Goal: Task Accomplishment & Management: Use online tool/utility

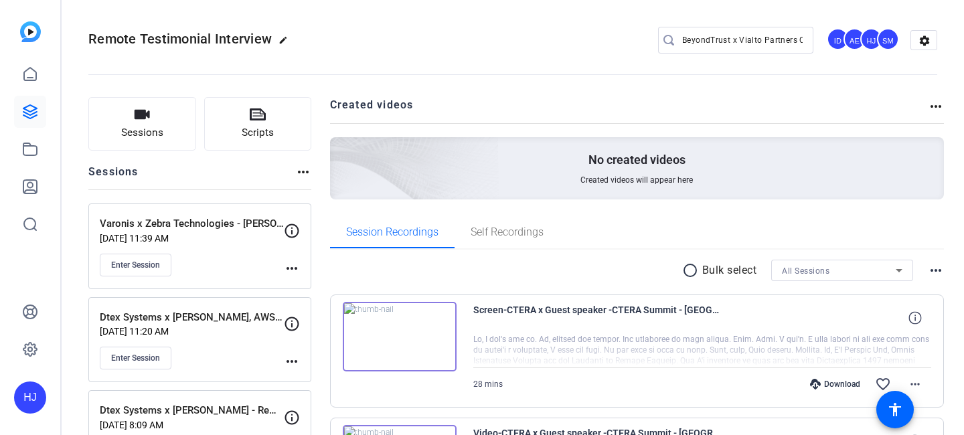
click at [724, 38] on input "BeyondTrust x Vialto Partners Case Study Video" at bounding box center [742, 40] width 121 height 16
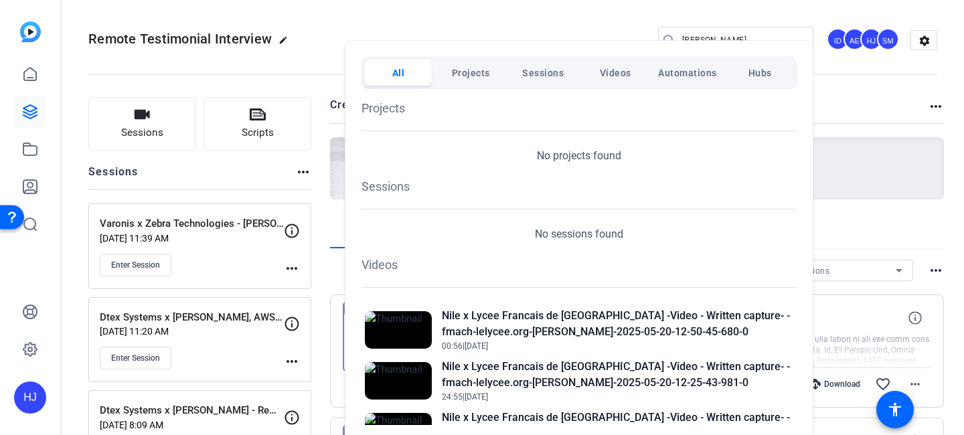
click at [703, 41] on div "All Projects Sessions Videos Automations Hubs Projects No projects found Sessio…" at bounding box center [579, 241] width 469 height 402
click at [718, 40] on div "All Projects Sessions Videos Automations Hubs Projects No projects found Sessio…" at bounding box center [579, 241] width 469 height 402
click at [703, 41] on div "All Projects Sessions Videos Automations Hubs Projects No projects found Sessio…" at bounding box center [579, 241] width 469 height 402
click at [719, 49] on div "All Projects Sessions Videos Automations Hubs Projects No projects found Sessio…" at bounding box center [579, 241] width 469 height 402
click at [781, 31] on div at bounding box center [482, 217] width 964 height 435
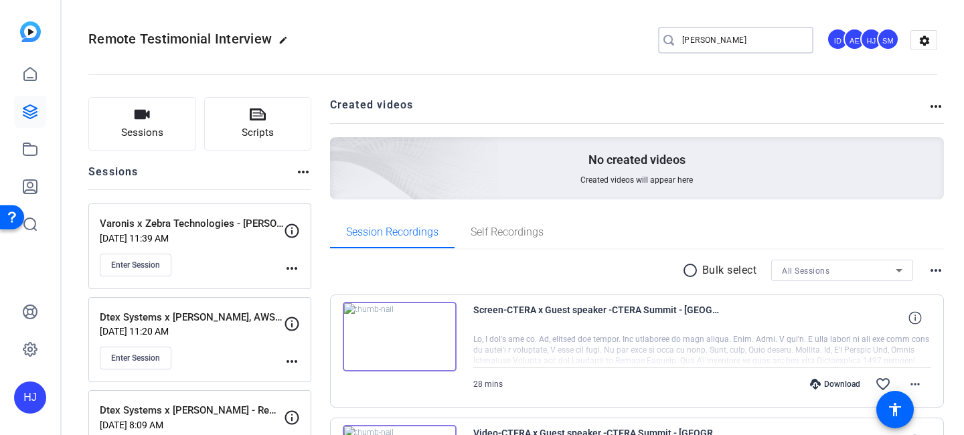
click at [718, 41] on input "fabian" at bounding box center [742, 40] width 121 height 16
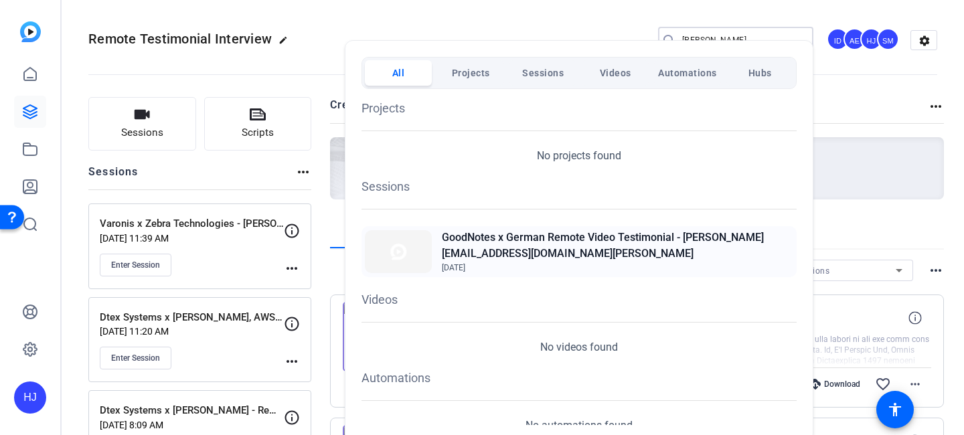
type input "f.langer"
click at [569, 247] on h2 "GoodNotes x German Remote Video Testimonial - f.langer@zdk-langer.com" at bounding box center [618, 246] width 352 height 32
click at [148, 129] on div at bounding box center [482, 217] width 964 height 435
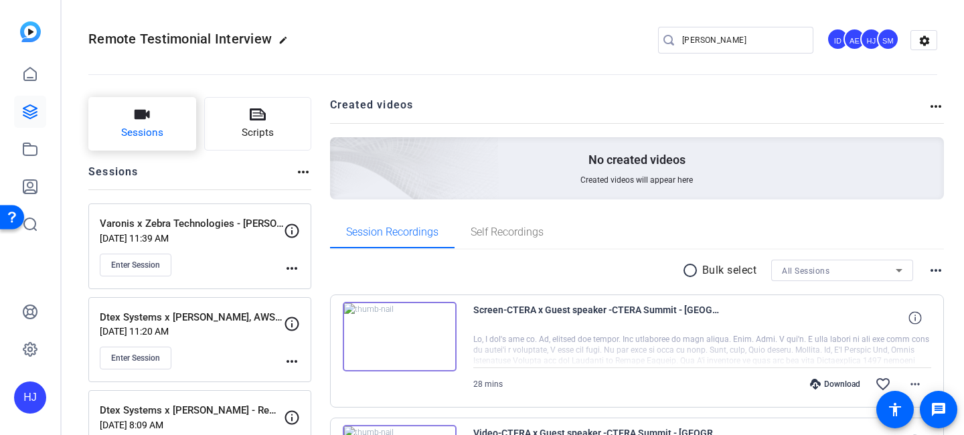
click at [153, 126] on span "Sessions" at bounding box center [142, 132] width 42 height 15
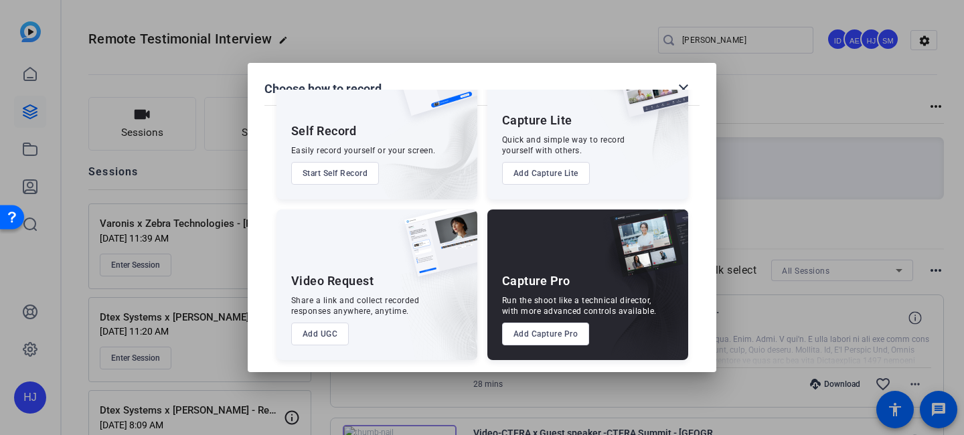
scroll to position [68, 0]
click at [536, 336] on button "Add Capture Pro" at bounding box center [546, 333] width 88 height 23
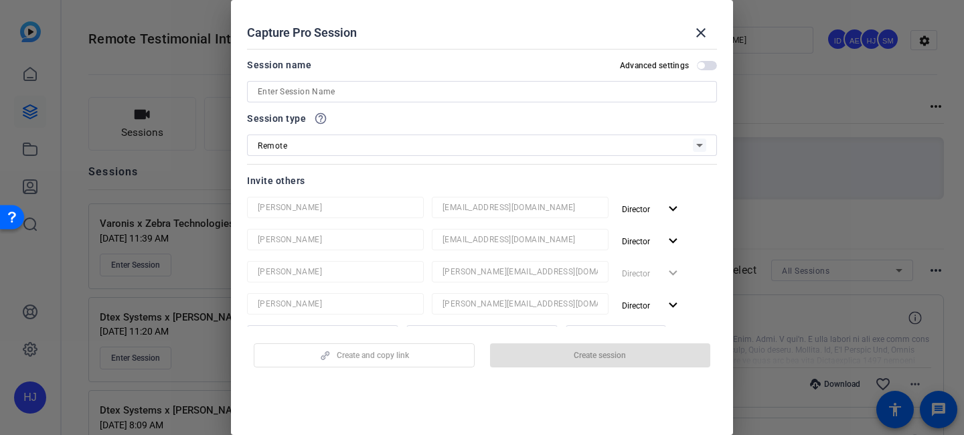
click at [306, 95] on input at bounding box center [482, 92] width 449 height 16
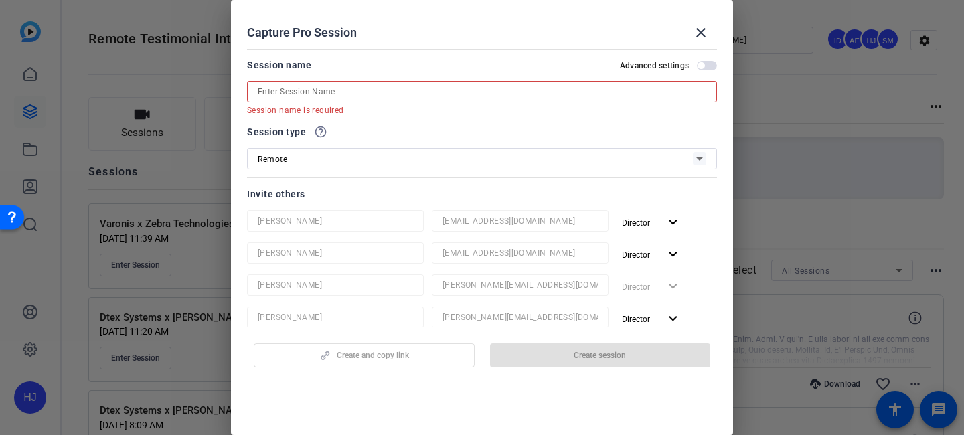
click at [498, 92] on input at bounding box center [482, 92] width 449 height 16
paste input "GoodNotes x German Remote Video Testimonial"
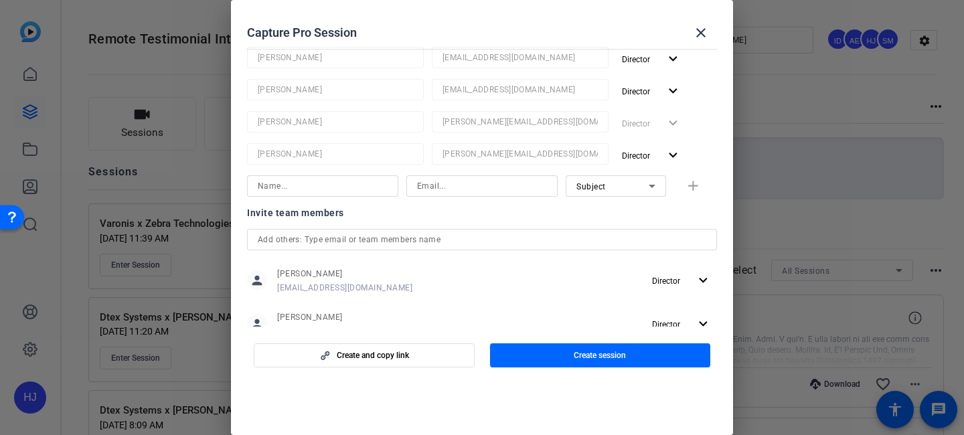
scroll to position [143, 0]
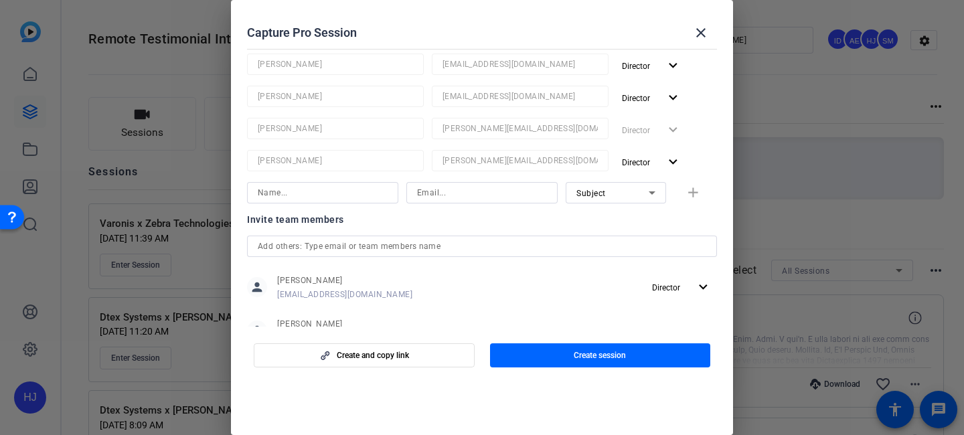
type input "GoodNotes x German Remote Video Testimonial - Fabian Langer"
click at [374, 195] on input at bounding box center [323, 193] width 130 height 16
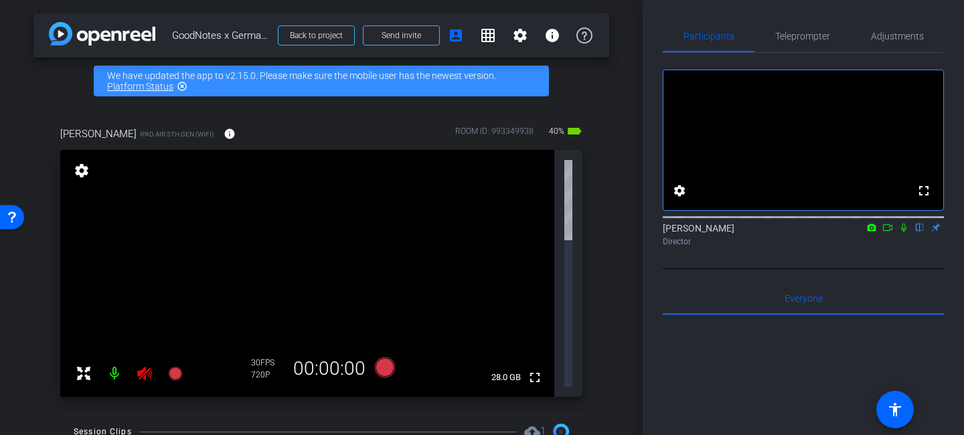
click at [148, 367] on icon at bounding box center [144, 373] width 14 height 13
click at [138, 366] on icon at bounding box center [145, 374] width 16 height 16
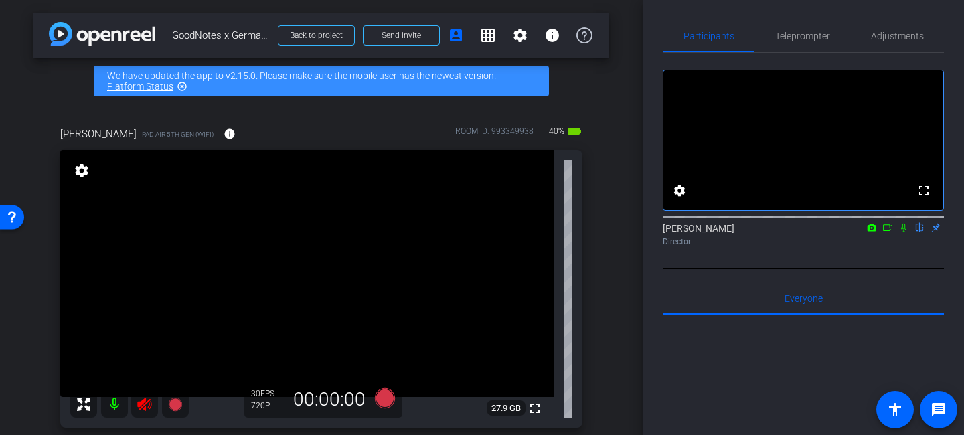
click at [139, 405] on icon at bounding box center [144, 404] width 14 height 13
click at [882, 40] on span "Adjustments" at bounding box center [897, 35] width 53 height 9
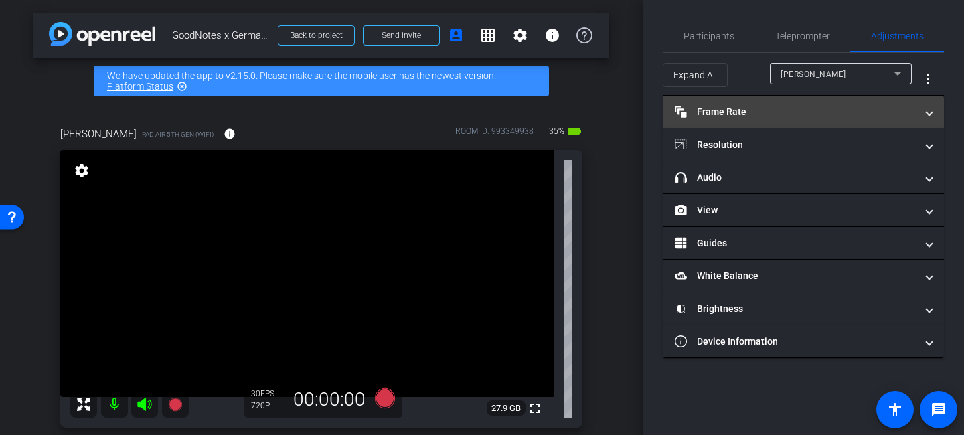
click at [793, 113] on mat-panel-title "Frame Rate Frame Rate" at bounding box center [795, 112] width 241 height 14
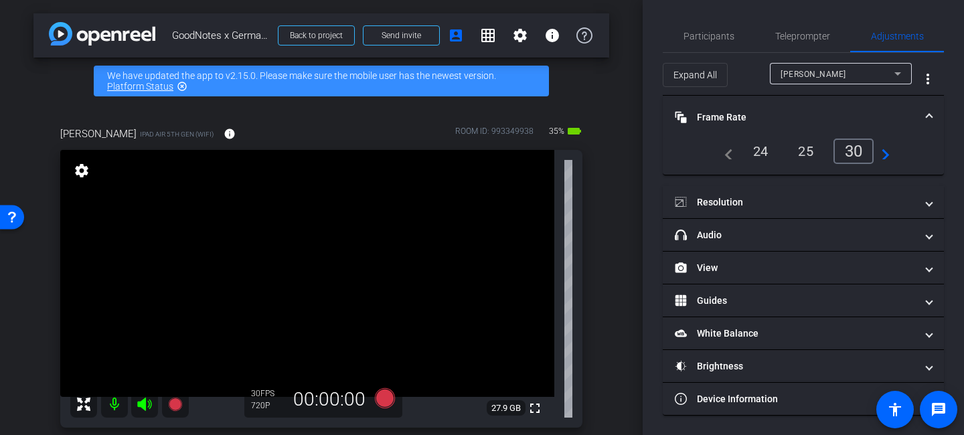
click at [756, 149] on div "24" at bounding box center [760, 151] width 35 height 23
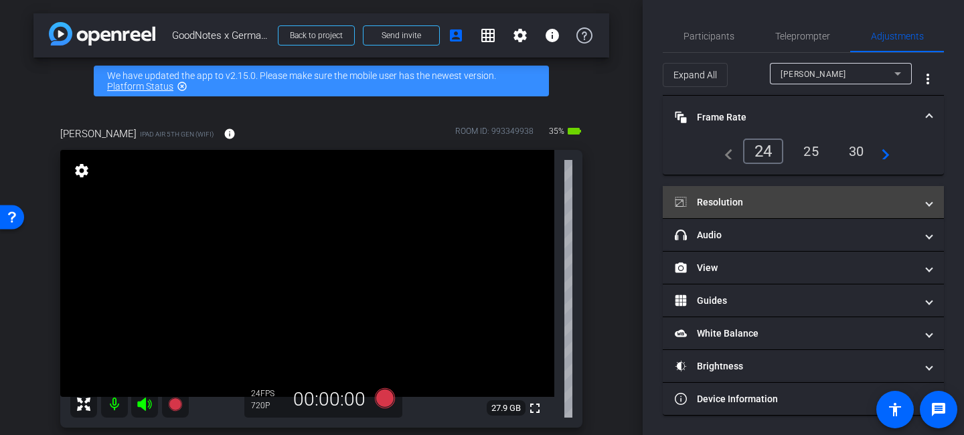
click at [769, 202] on mat-panel-title "Resolution" at bounding box center [795, 203] width 241 height 14
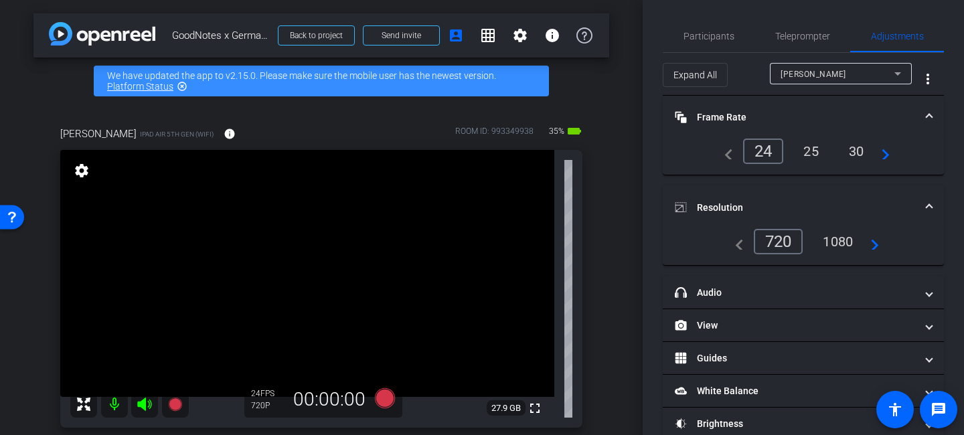
click at [834, 243] on div "1080" at bounding box center [838, 241] width 50 height 23
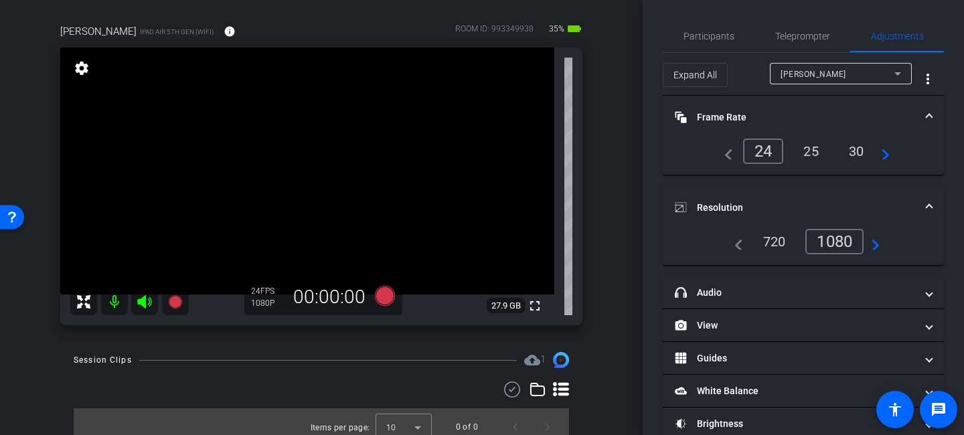
scroll to position [113, 0]
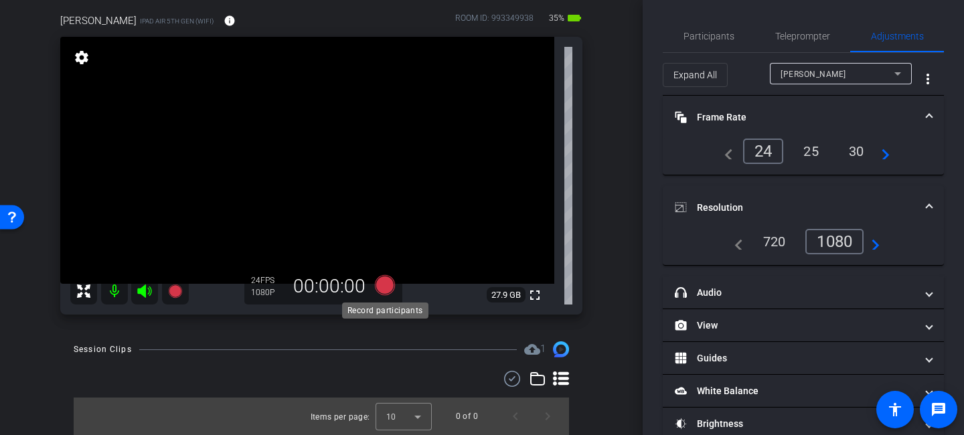
click at [384, 283] on icon at bounding box center [385, 285] width 20 height 20
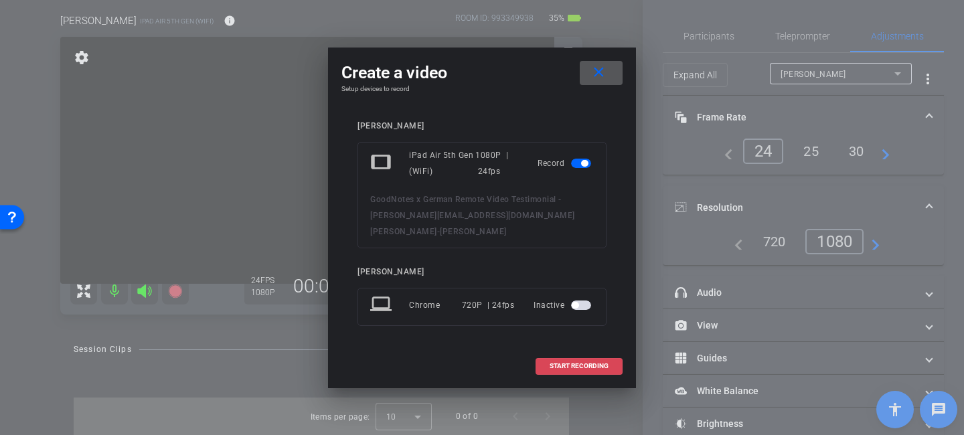
click at [559, 352] on span at bounding box center [579, 366] width 86 height 32
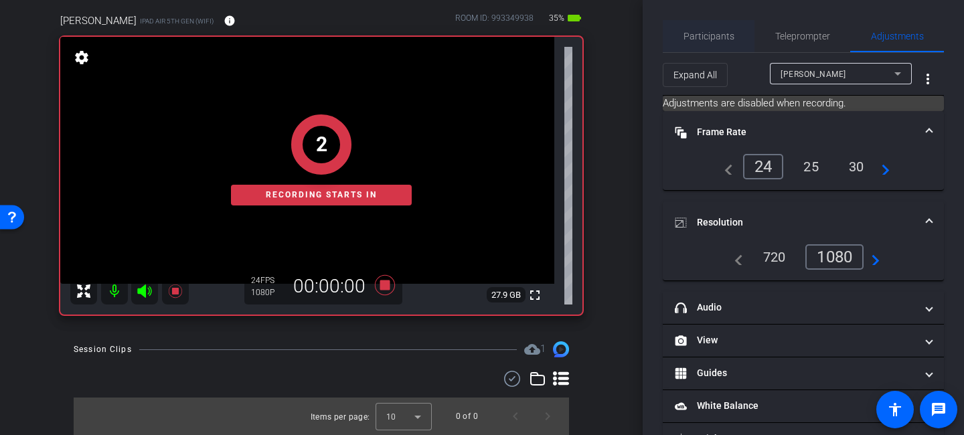
click at [705, 40] on span "Participants" at bounding box center [709, 35] width 51 height 9
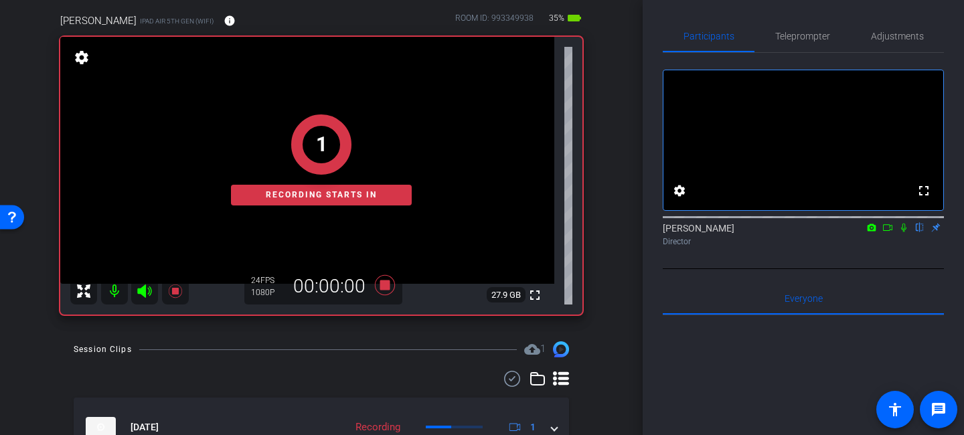
drag, startPoint x: 903, startPoint y: 246, endPoint x: 805, endPoint y: 289, distance: 107.4
click at [903, 232] on icon at bounding box center [903, 228] width 5 height 9
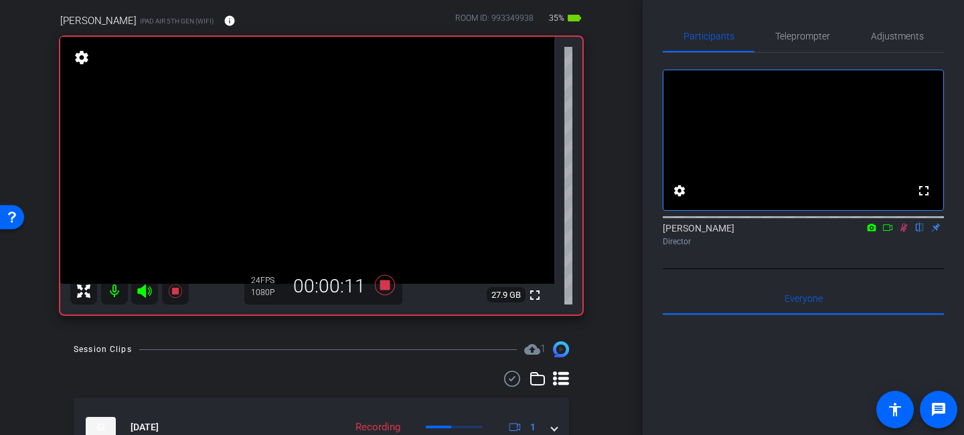
click at [904, 232] on icon at bounding box center [904, 227] width 11 height 9
click at [386, 285] on icon at bounding box center [385, 285] width 20 height 20
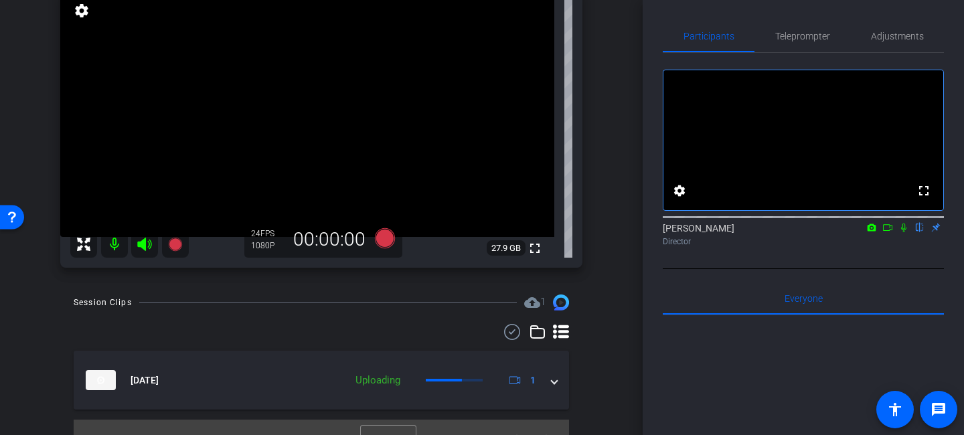
scroll to position [182, 0]
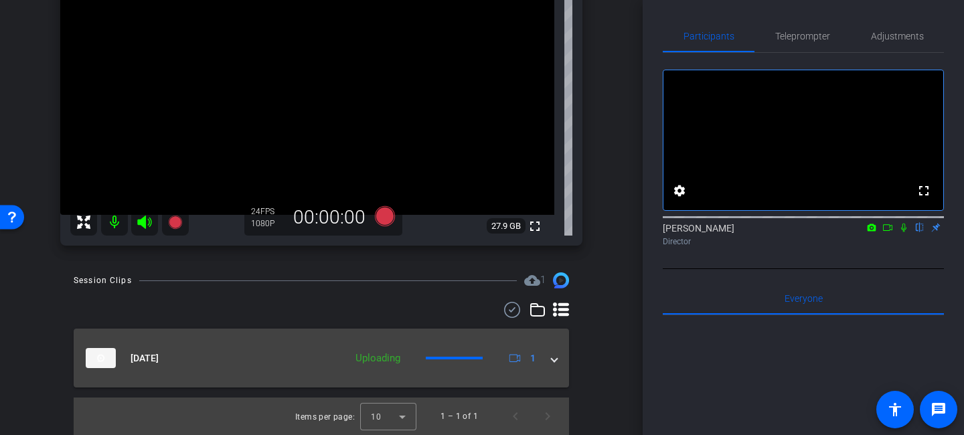
click at [553, 362] on span at bounding box center [554, 359] width 5 height 14
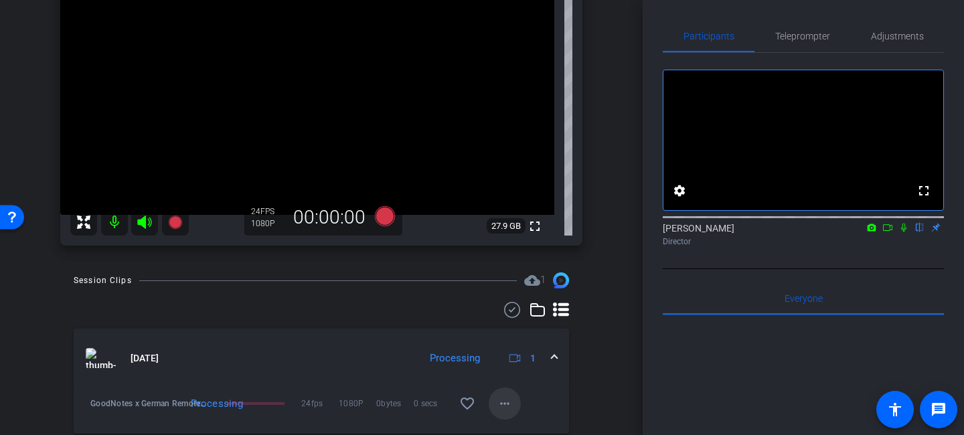
click at [505, 403] on mat-icon "more_horiz" at bounding box center [505, 404] width 16 height 16
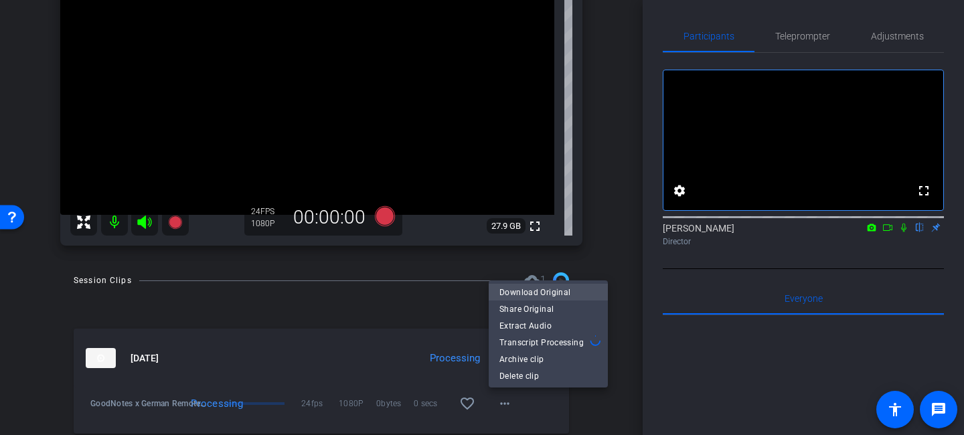
click at [528, 291] on span "Download Original" at bounding box center [549, 293] width 98 height 16
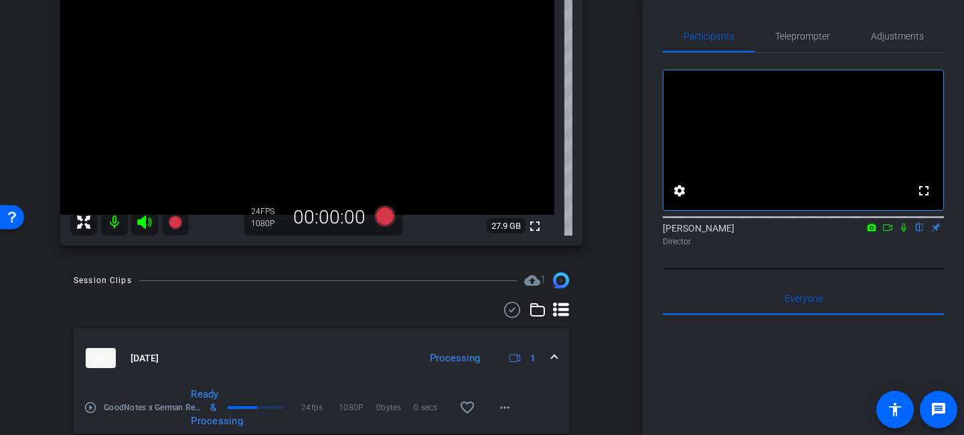
scroll to position [111, 0]
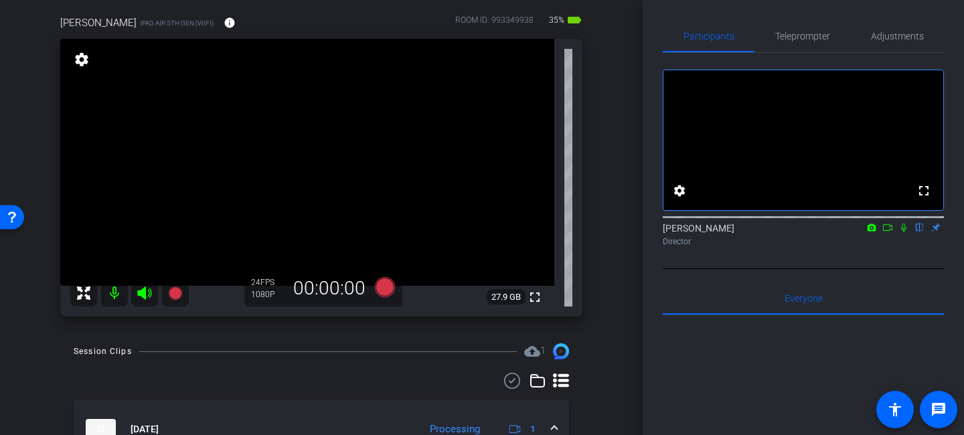
click at [144, 295] on icon at bounding box center [144, 293] width 14 height 13
click at [115, 296] on mat-icon at bounding box center [114, 293] width 27 height 27
click at [145, 295] on icon at bounding box center [144, 293] width 14 height 13
click at [115, 296] on mat-icon at bounding box center [114, 293] width 27 height 27
click at [382, 292] on icon at bounding box center [385, 287] width 20 height 20
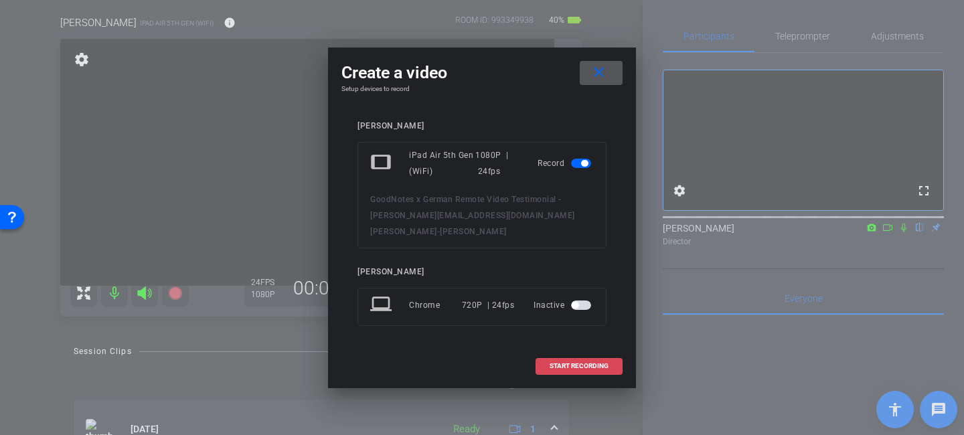
click at [571, 363] on span "START RECORDING" at bounding box center [579, 366] width 59 height 7
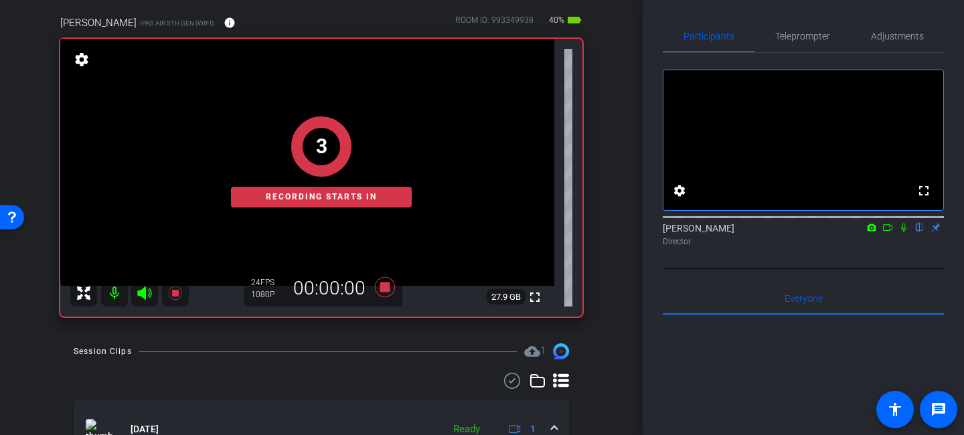
click at [886, 232] on icon at bounding box center [888, 227] width 11 height 9
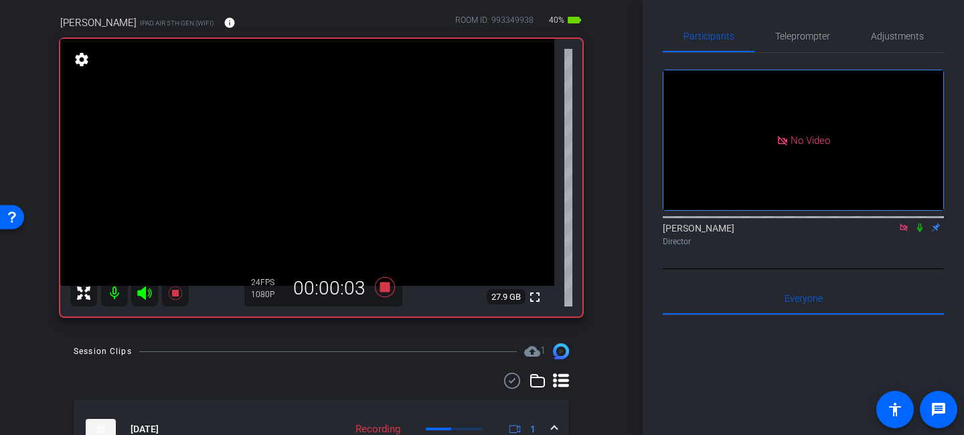
click at [924, 232] on icon at bounding box center [920, 227] width 11 height 9
click at [923, 232] on icon at bounding box center [920, 227] width 11 height 9
click at [919, 232] on icon at bounding box center [920, 228] width 5 height 9
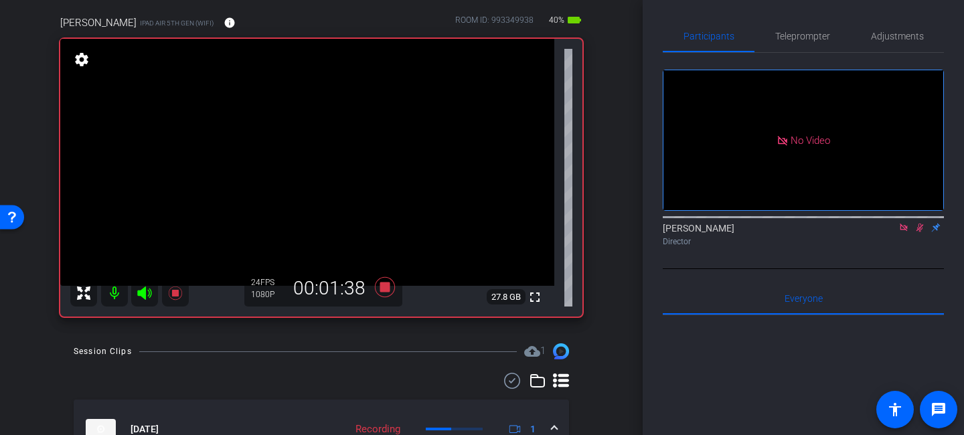
click at [919, 232] on icon at bounding box center [920, 228] width 7 height 9
click at [923, 232] on icon at bounding box center [920, 227] width 11 height 9
click at [918, 232] on icon at bounding box center [920, 227] width 11 height 9
click at [921, 232] on icon at bounding box center [920, 227] width 11 height 9
click at [916, 232] on icon at bounding box center [920, 227] width 11 height 9
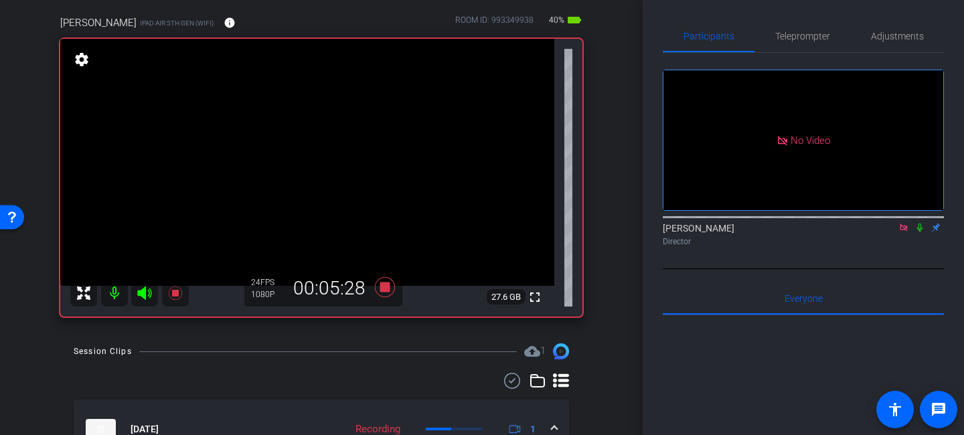
click at [916, 232] on icon at bounding box center [920, 227] width 11 height 9
click at [916, 234] on mat-icon at bounding box center [920, 228] width 16 height 12
click at [919, 232] on icon at bounding box center [920, 228] width 7 height 9
click at [918, 232] on icon at bounding box center [920, 227] width 11 height 9
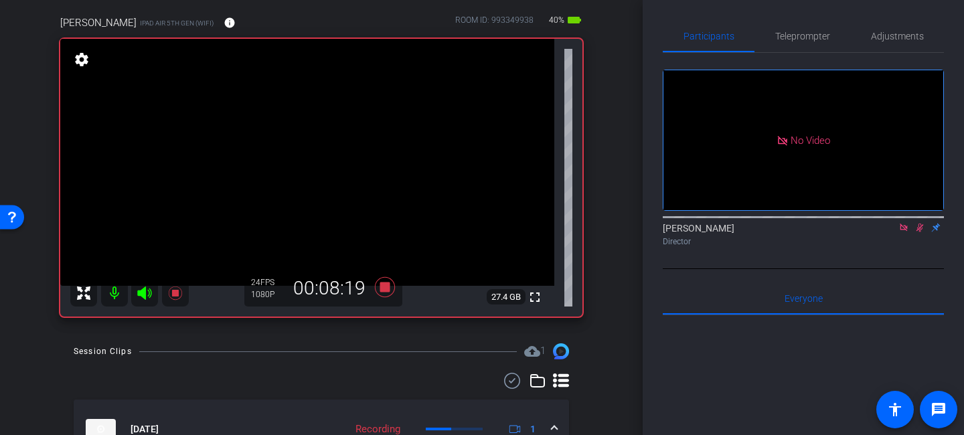
click at [919, 232] on icon at bounding box center [920, 228] width 7 height 9
click at [923, 232] on icon at bounding box center [920, 227] width 11 height 9
click at [922, 232] on icon at bounding box center [920, 228] width 7 height 9
click at [920, 232] on icon at bounding box center [920, 227] width 11 height 9
click at [922, 232] on icon at bounding box center [920, 227] width 11 height 9
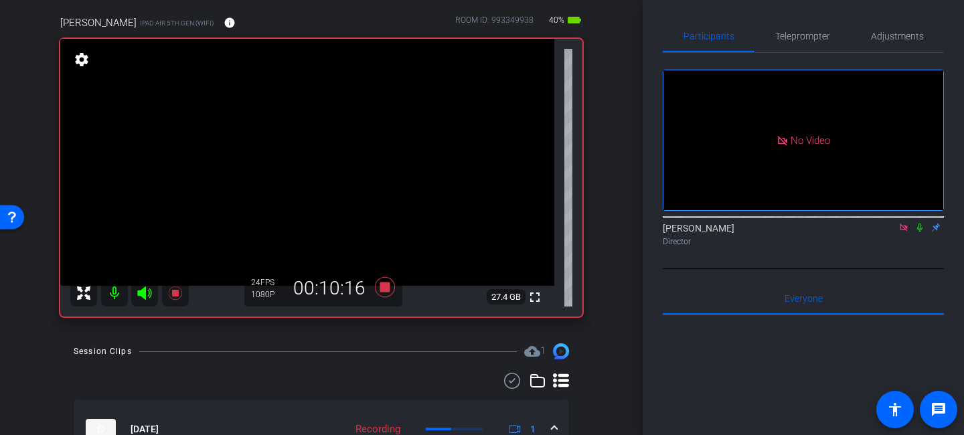
click at [922, 232] on icon at bounding box center [920, 227] width 11 height 9
click at [922, 232] on icon at bounding box center [920, 228] width 7 height 9
click at [921, 232] on icon at bounding box center [920, 228] width 5 height 9
click at [921, 232] on icon at bounding box center [920, 227] width 11 height 9
click at [921, 232] on icon at bounding box center [920, 228] width 5 height 9
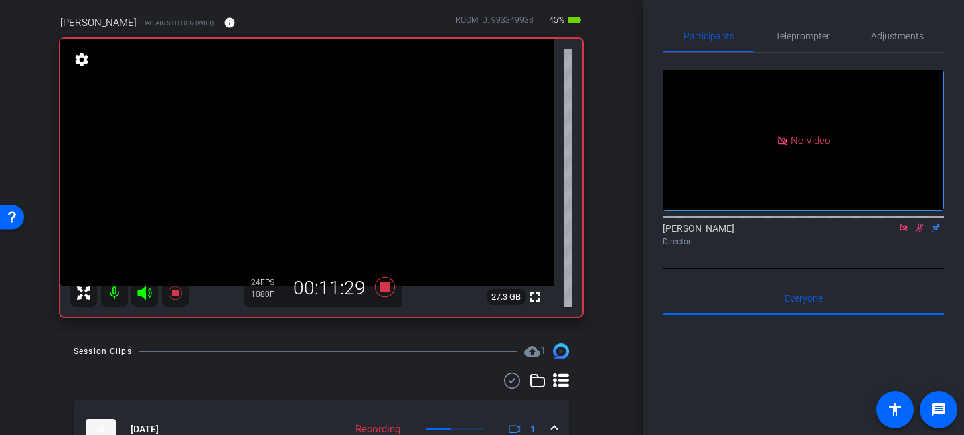
click at [922, 232] on icon at bounding box center [920, 228] width 7 height 9
click at [922, 232] on icon at bounding box center [920, 227] width 11 height 9
click at [921, 232] on icon at bounding box center [920, 227] width 11 height 9
click at [923, 232] on icon at bounding box center [920, 227] width 11 height 9
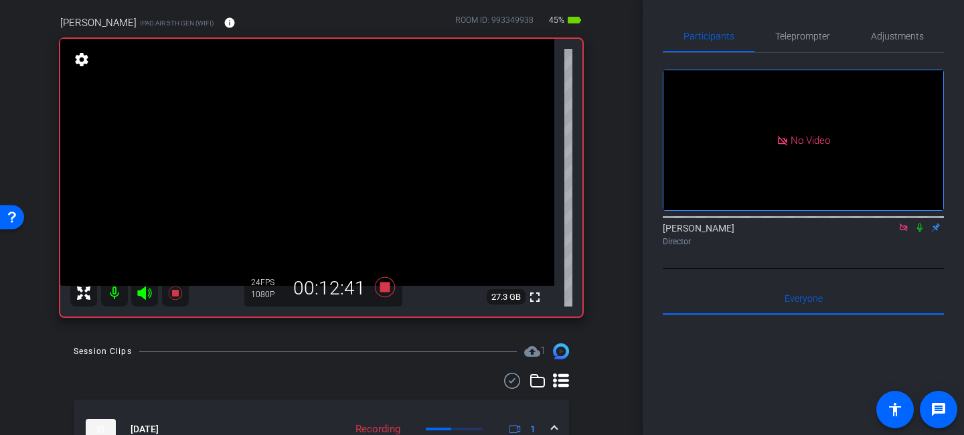
click at [923, 232] on icon at bounding box center [920, 227] width 11 height 9
click at [920, 232] on icon at bounding box center [920, 227] width 11 height 9
click at [922, 232] on icon at bounding box center [920, 227] width 11 height 9
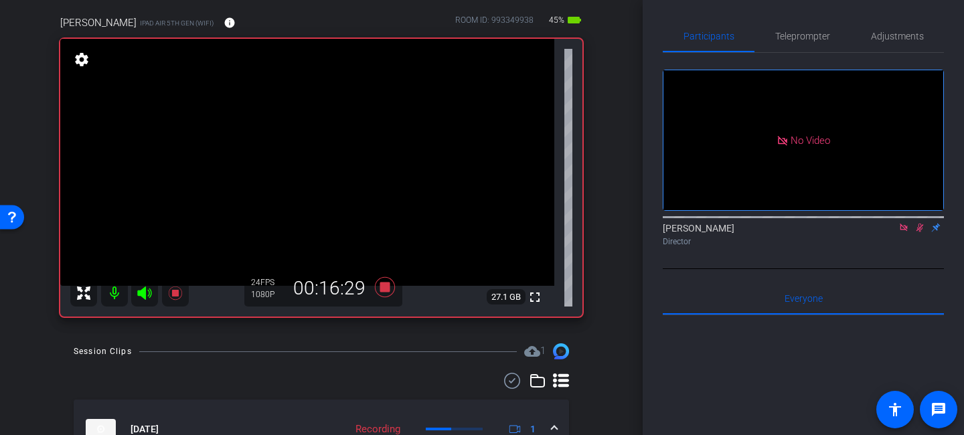
click at [922, 234] on mat-icon at bounding box center [920, 228] width 16 height 12
click at [922, 232] on icon at bounding box center [920, 227] width 11 height 9
click at [922, 232] on icon at bounding box center [920, 228] width 7 height 9
click at [921, 234] on mat-icon at bounding box center [920, 228] width 16 height 12
click at [919, 232] on icon at bounding box center [920, 227] width 11 height 9
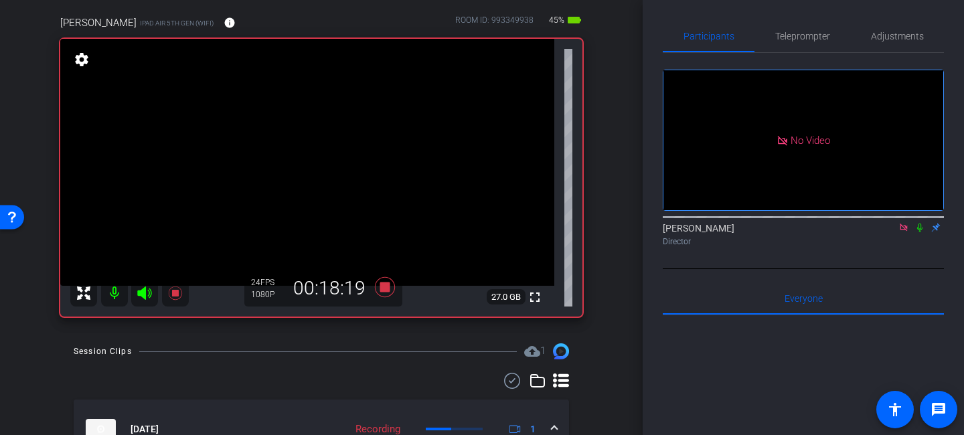
click at [918, 232] on icon at bounding box center [920, 227] width 11 height 9
click at [918, 232] on icon at bounding box center [920, 228] width 7 height 9
click at [919, 232] on icon at bounding box center [920, 228] width 5 height 9
click at [918, 232] on icon at bounding box center [920, 228] width 7 height 9
click at [923, 232] on icon at bounding box center [920, 227] width 11 height 9
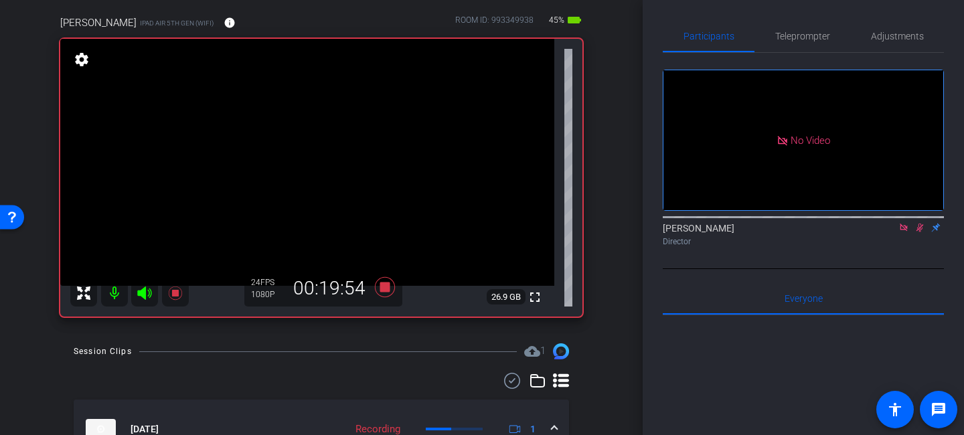
click at [921, 232] on icon at bounding box center [920, 228] width 7 height 9
click at [922, 232] on icon at bounding box center [920, 227] width 11 height 9
click at [920, 232] on icon at bounding box center [920, 227] width 11 height 9
click at [920, 232] on icon at bounding box center [920, 228] width 7 height 9
click at [919, 232] on icon at bounding box center [920, 227] width 11 height 9
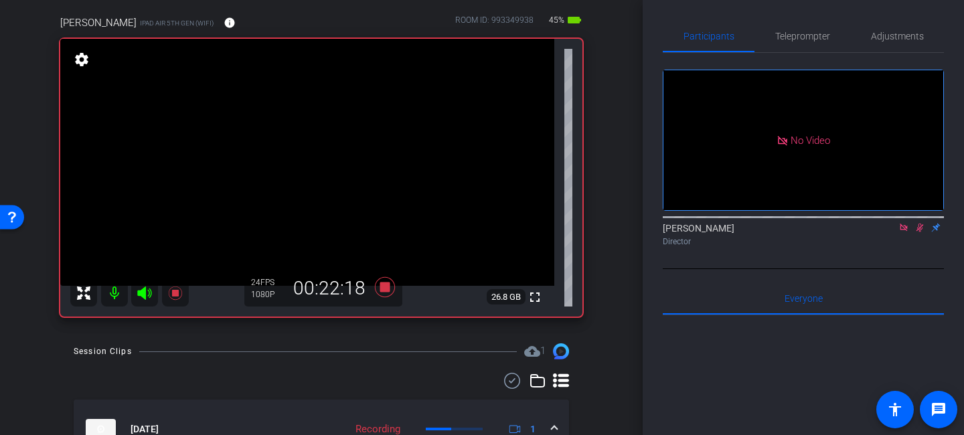
click at [920, 234] on mat-icon at bounding box center [920, 228] width 16 height 12
click at [921, 232] on icon at bounding box center [920, 227] width 11 height 9
click at [919, 232] on icon at bounding box center [920, 227] width 11 height 9
click at [918, 232] on icon at bounding box center [920, 227] width 11 height 9
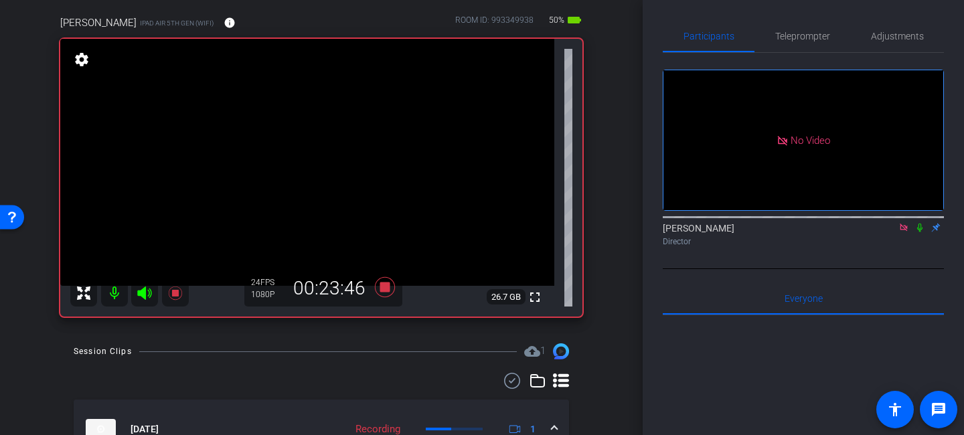
click at [919, 232] on icon at bounding box center [920, 228] width 5 height 9
click at [918, 232] on icon at bounding box center [920, 227] width 11 height 9
click at [921, 232] on icon at bounding box center [920, 227] width 11 height 9
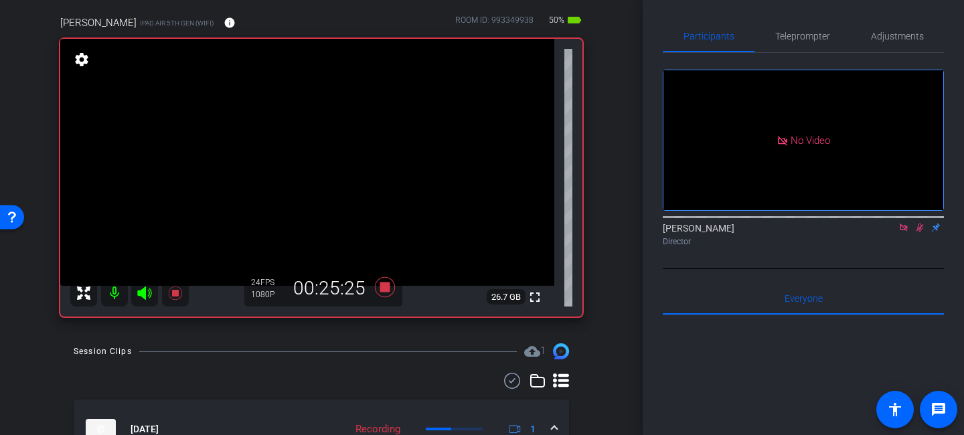
click at [921, 232] on icon at bounding box center [920, 227] width 11 height 9
click at [919, 232] on icon at bounding box center [920, 227] width 11 height 9
click at [918, 232] on icon at bounding box center [920, 228] width 5 height 9
click at [919, 232] on icon at bounding box center [920, 227] width 11 height 9
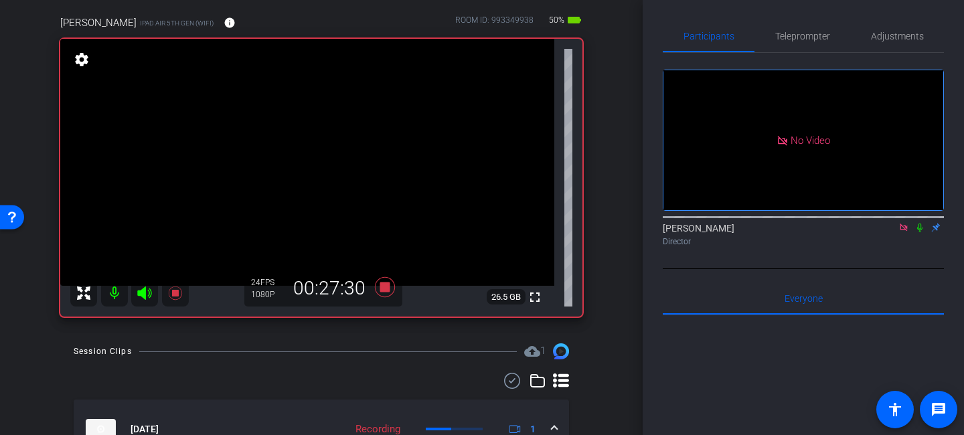
click at [922, 232] on icon at bounding box center [920, 227] width 11 height 9
click at [922, 232] on icon at bounding box center [920, 228] width 7 height 9
click at [920, 232] on icon at bounding box center [920, 227] width 11 height 9
click at [919, 232] on icon at bounding box center [920, 228] width 7 height 9
click at [917, 232] on icon at bounding box center [920, 227] width 11 height 9
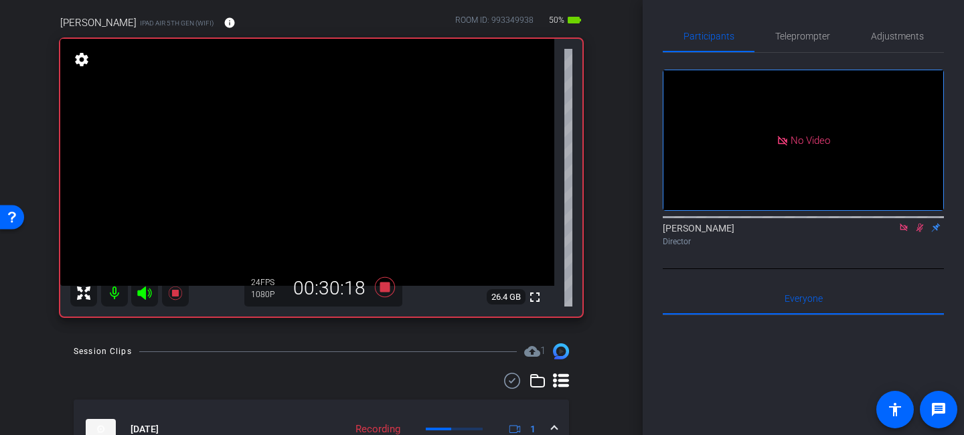
click at [917, 232] on icon at bounding box center [920, 227] width 11 height 9
click at [382, 289] on icon at bounding box center [385, 287] width 20 height 20
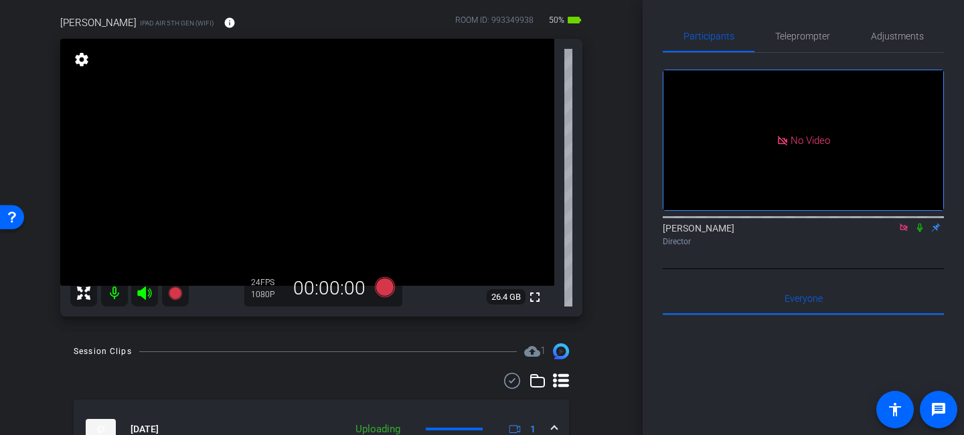
click at [901, 231] on icon at bounding box center [903, 227] width 7 height 7
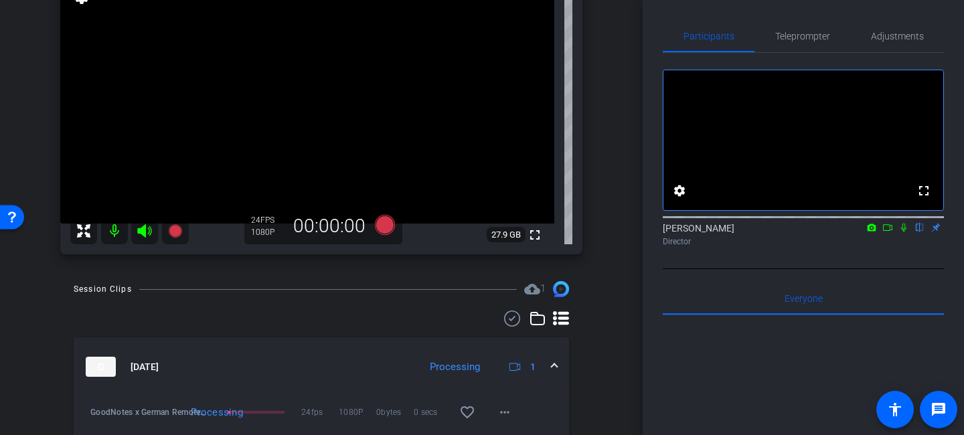
scroll to position [179, 0]
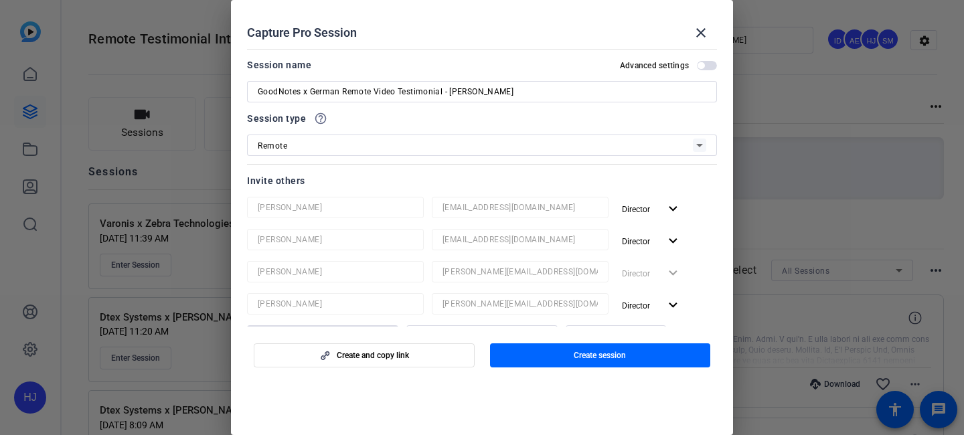
click at [701, 29] on mat-icon "close" at bounding box center [701, 33] width 16 height 16
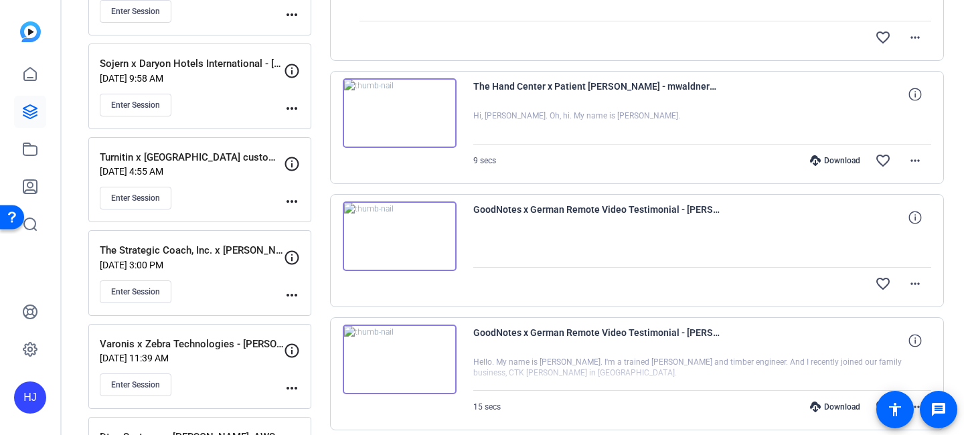
scroll to position [352, 0]
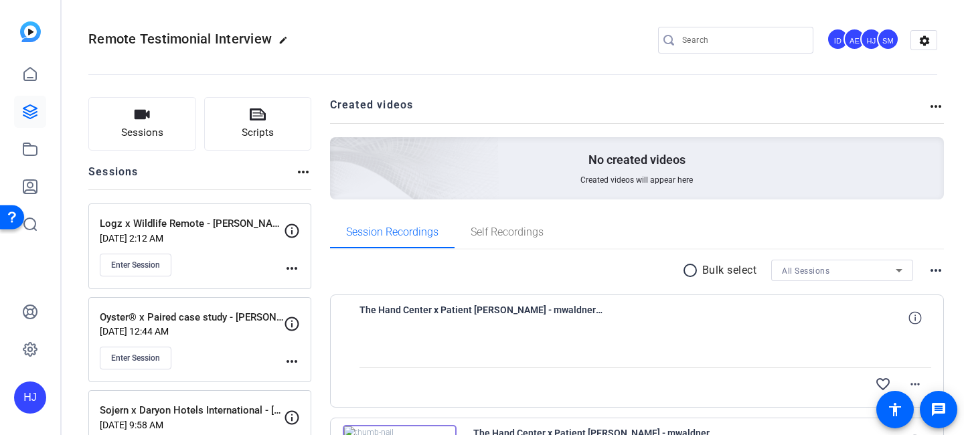
click at [734, 40] on input "Search" at bounding box center [742, 40] width 121 height 16
paste input "NextRoll x [PERSON_NAME]'s [PERSON_NAME]' [PERSON_NAME] AdRoll Customer Story"
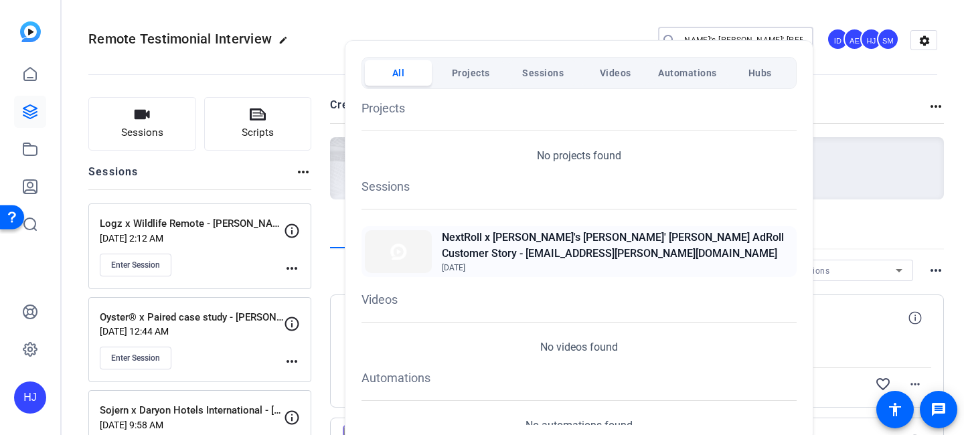
type input "NextRoll x [PERSON_NAME]'s [PERSON_NAME]' [PERSON_NAME] AdRoll Customer Story"
click at [597, 235] on div "NextRoll x Rob's Watts' Quint AdRoll Customer Story - rwatts@quint.co Aug 7, 20…" at bounding box center [579, 251] width 435 height 51
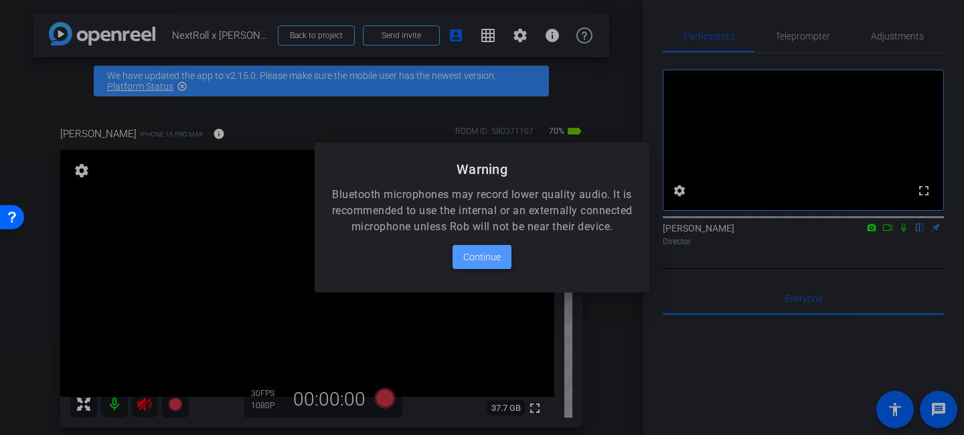
click at [469, 263] on span "Continue" at bounding box center [482, 257] width 38 height 16
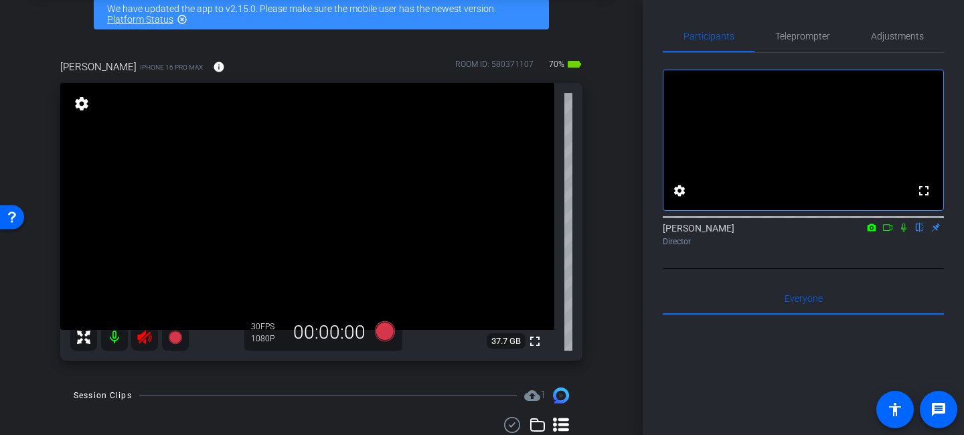
scroll to position [90, 0]
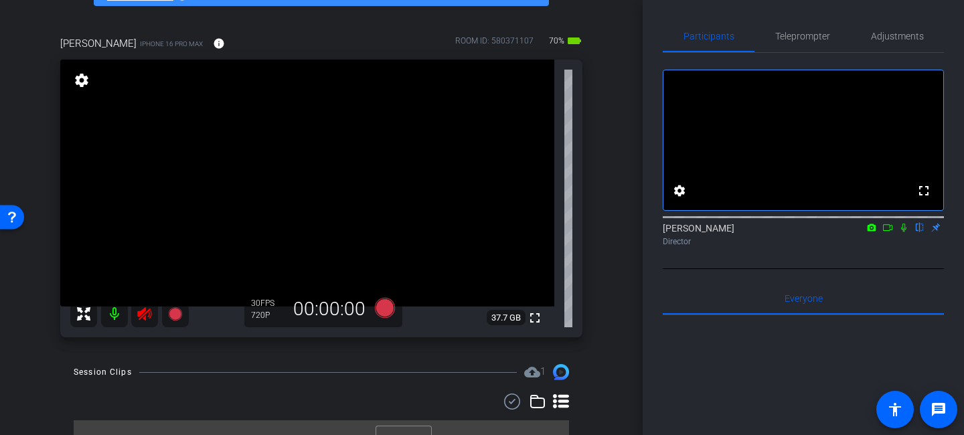
click at [142, 315] on icon at bounding box center [145, 314] width 16 height 16
click at [885, 37] on span "Adjustments" at bounding box center [897, 35] width 53 height 9
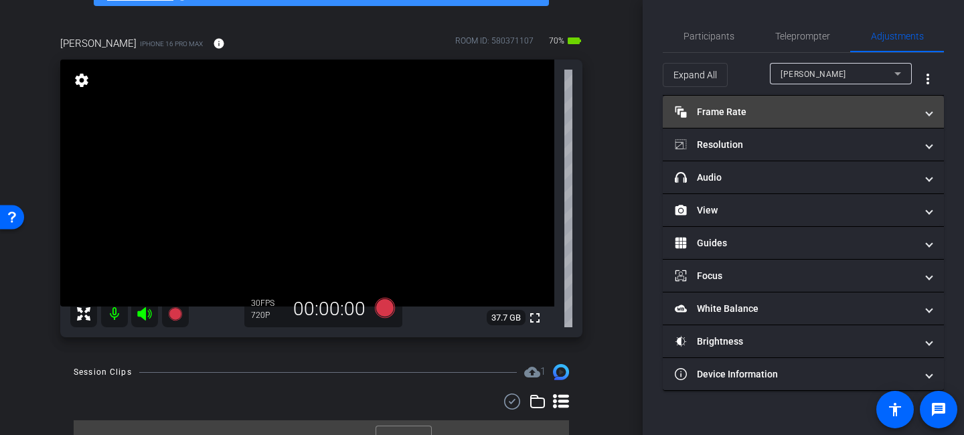
click at [739, 115] on mat-panel-title "Frame Rate Frame Rate" at bounding box center [795, 112] width 241 height 14
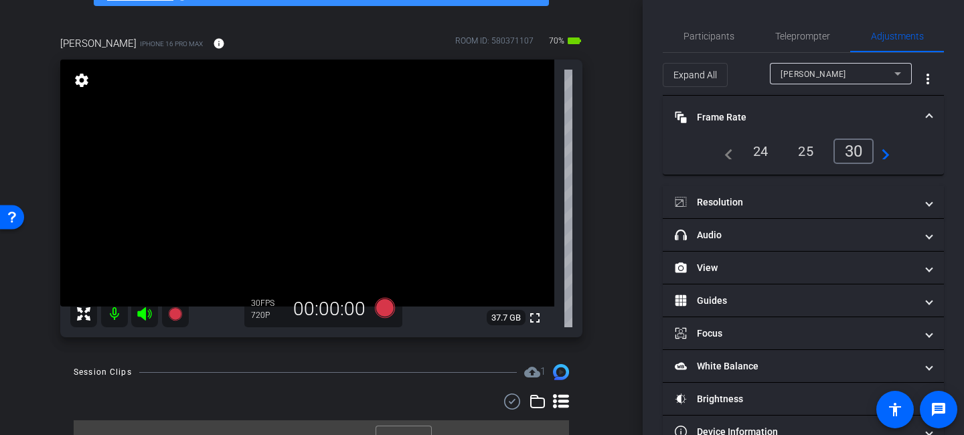
click at [756, 151] on div "24" at bounding box center [760, 151] width 35 height 23
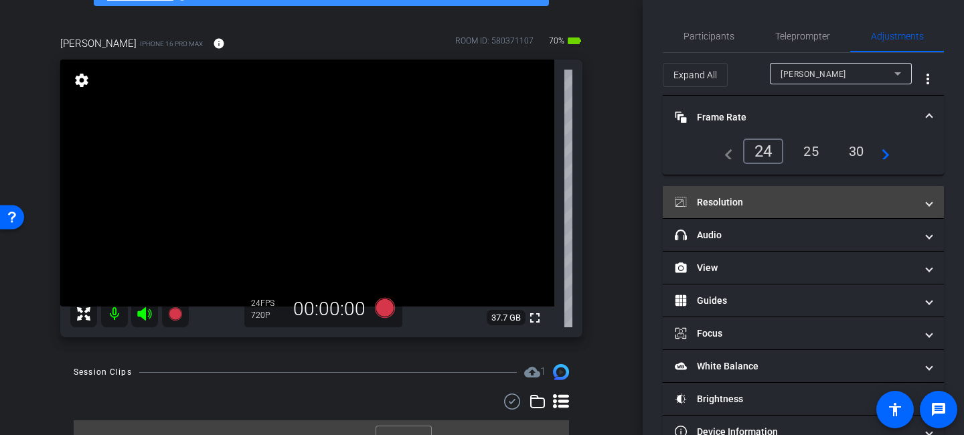
click at [753, 208] on mat-panel-title "Resolution" at bounding box center [795, 203] width 241 height 14
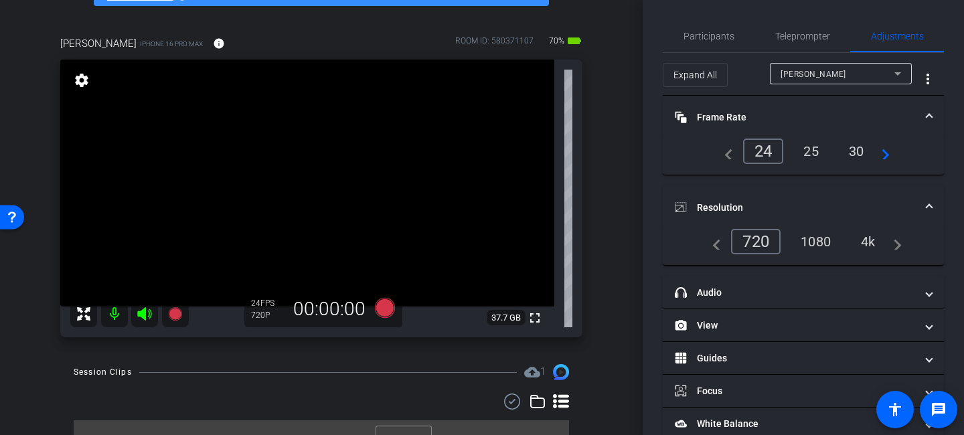
click at [820, 246] on div "1080" at bounding box center [816, 241] width 50 height 23
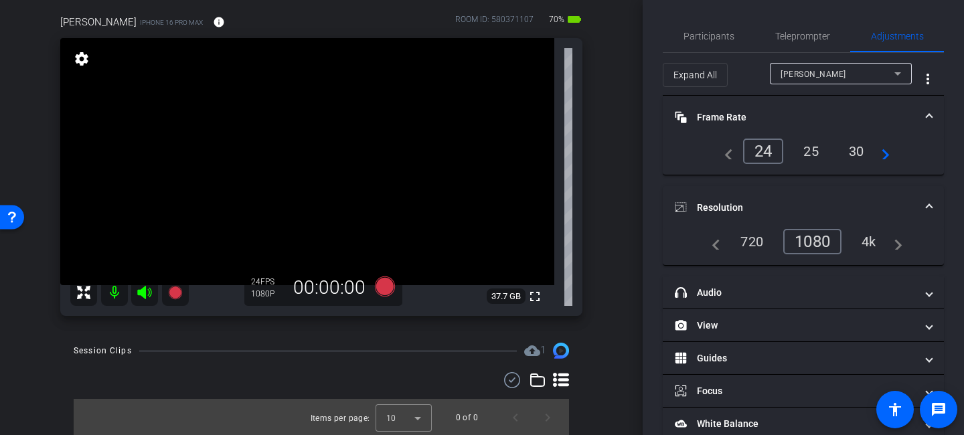
scroll to position [98, 0]
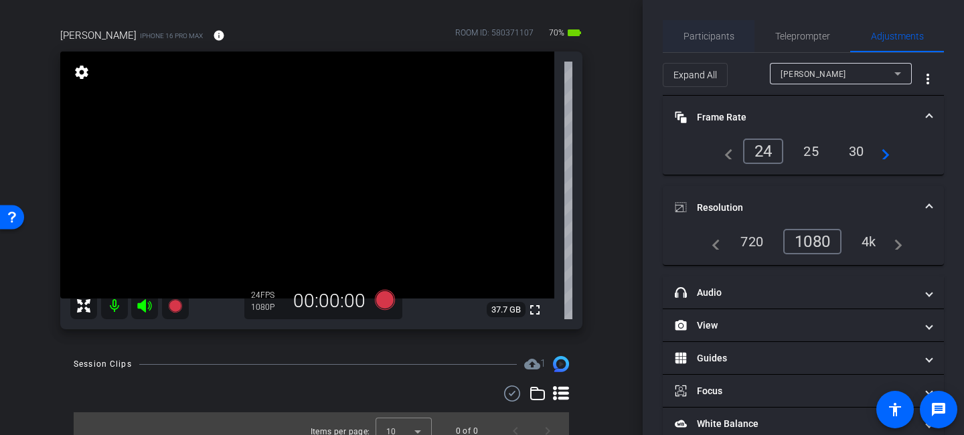
click at [712, 38] on span "Participants" at bounding box center [709, 35] width 51 height 9
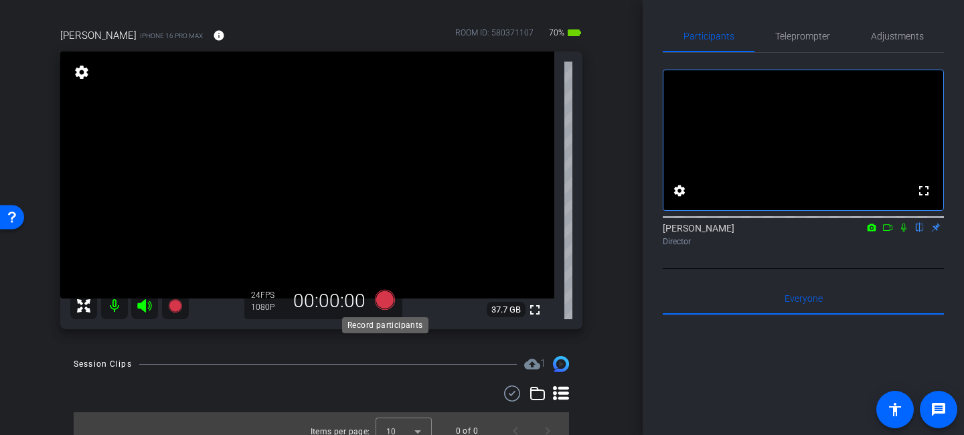
click at [384, 301] on icon at bounding box center [385, 300] width 20 height 20
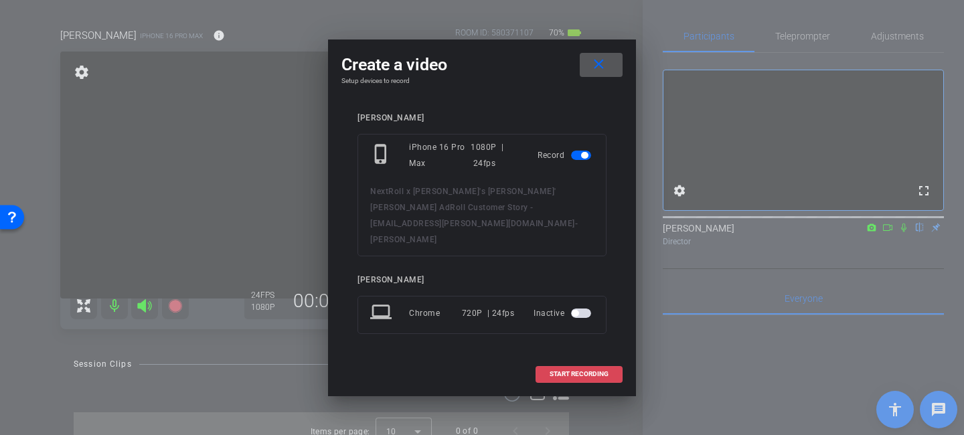
click at [577, 364] on span at bounding box center [579, 374] width 86 height 32
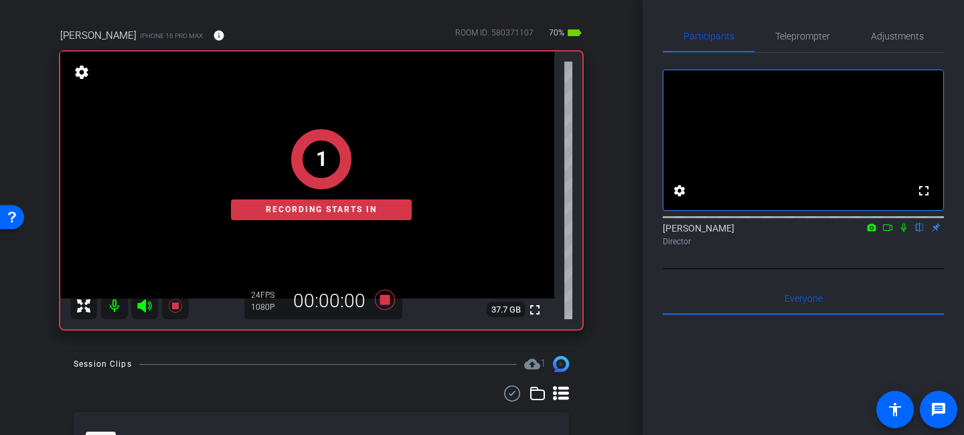
click at [903, 232] on icon at bounding box center [903, 228] width 5 height 9
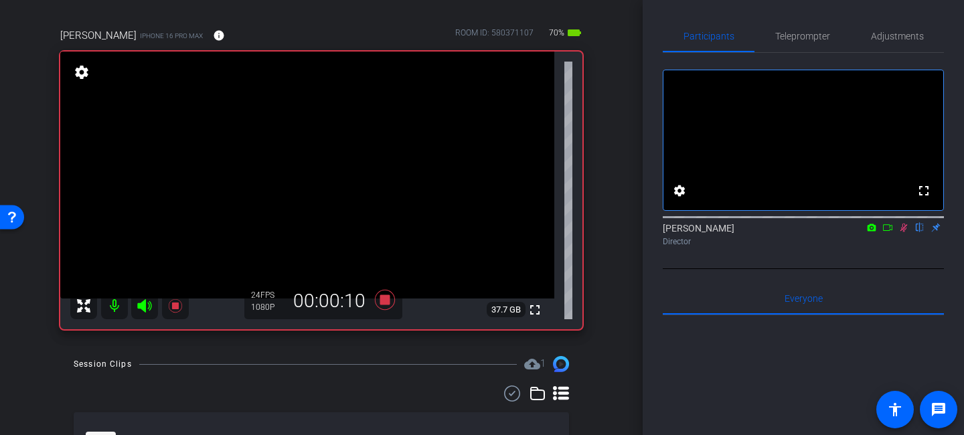
click at [903, 232] on icon at bounding box center [904, 227] width 11 height 9
click at [384, 299] on icon at bounding box center [385, 300] width 20 height 20
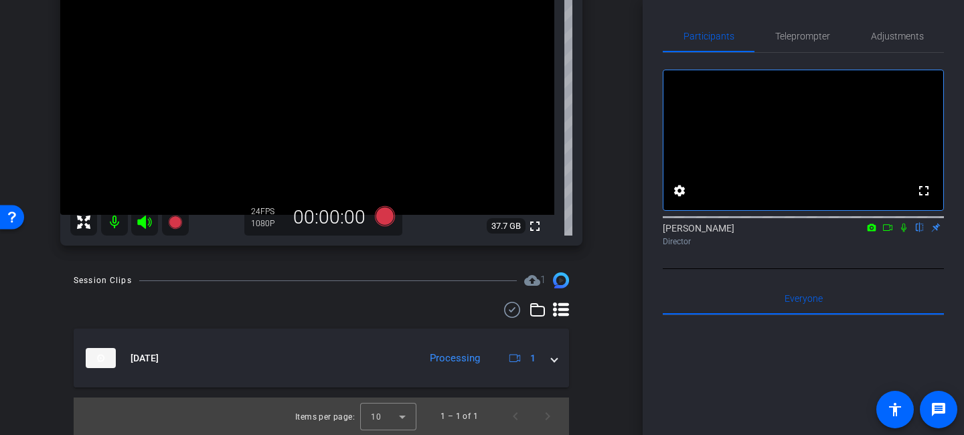
scroll to position [181, 0]
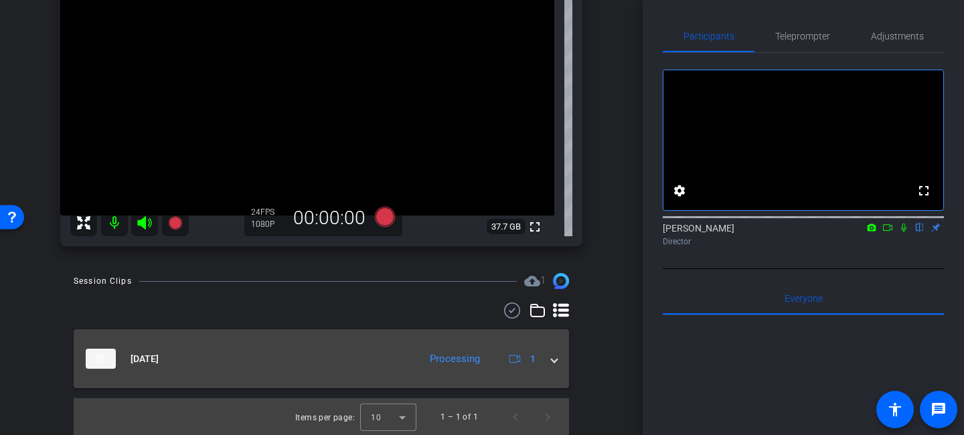
click at [553, 360] on span at bounding box center [554, 359] width 5 height 14
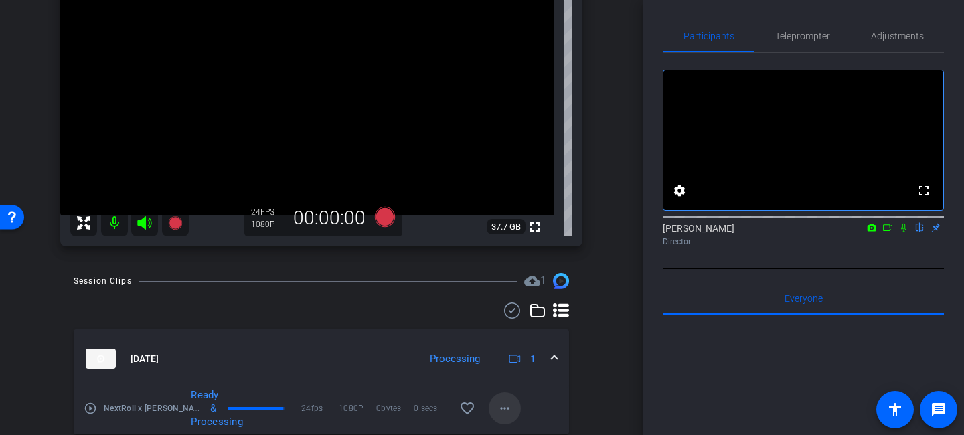
click at [503, 409] on mat-icon "more_horiz" at bounding box center [505, 409] width 16 height 16
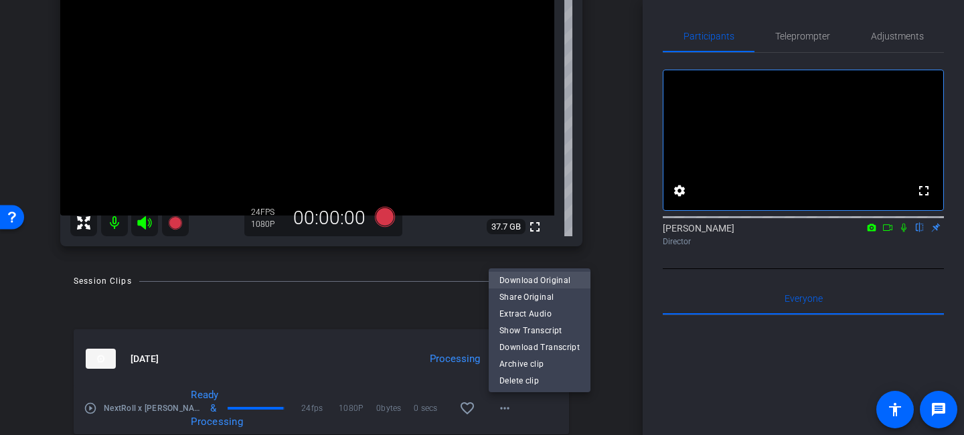
click at [512, 282] on span "Download Original" at bounding box center [540, 281] width 80 height 16
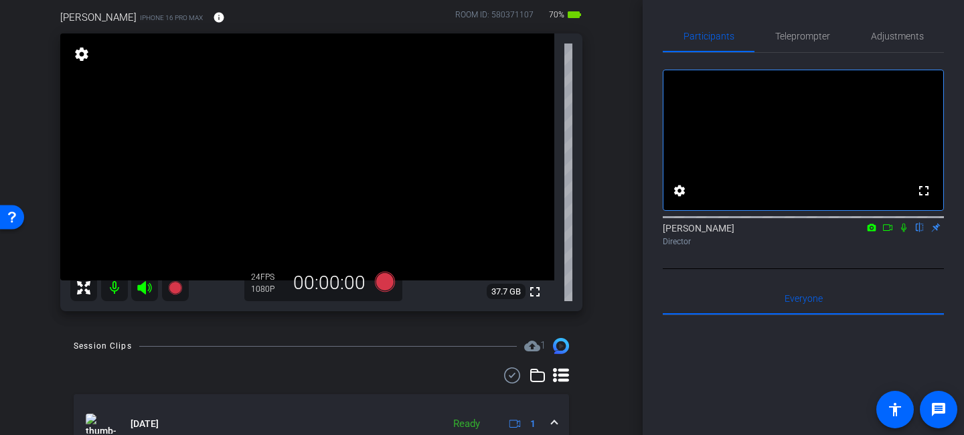
scroll to position [107, 0]
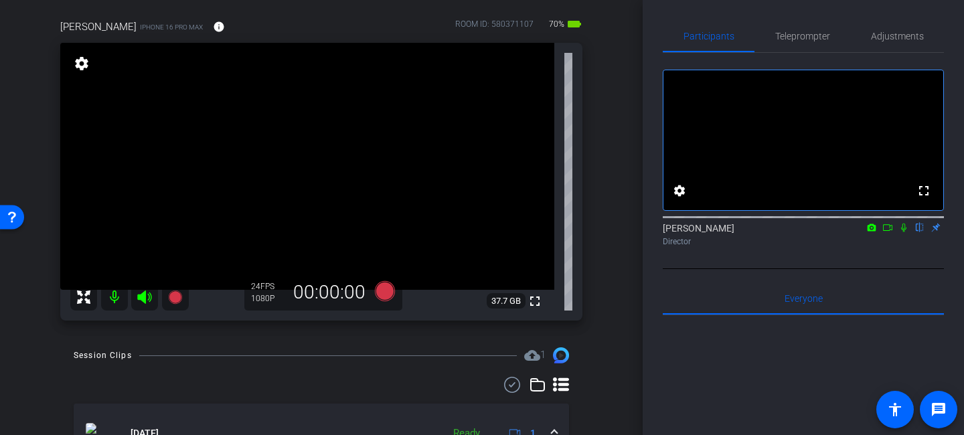
click at [141, 296] on icon at bounding box center [144, 297] width 14 height 13
click at [111, 298] on mat-icon at bounding box center [114, 297] width 27 height 27
click at [144, 299] on icon at bounding box center [145, 297] width 16 height 16
click at [115, 301] on mat-icon at bounding box center [114, 297] width 27 height 27
click at [382, 293] on icon at bounding box center [385, 291] width 20 height 20
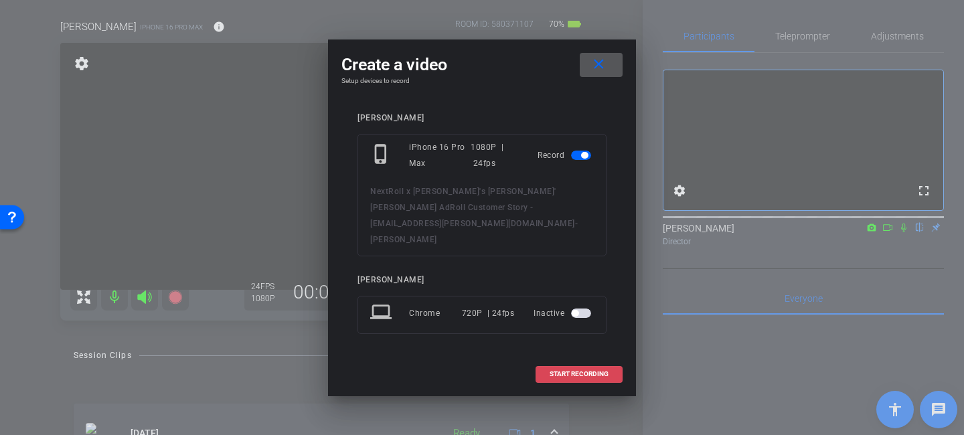
click at [571, 371] on span "START RECORDING" at bounding box center [579, 374] width 59 height 7
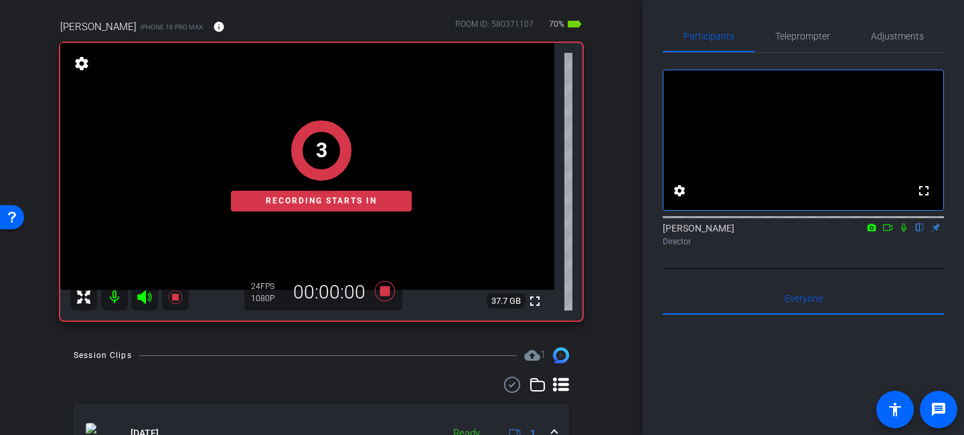
click at [884, 232] on icon at bounding box center [888, 227] width 11 height 9
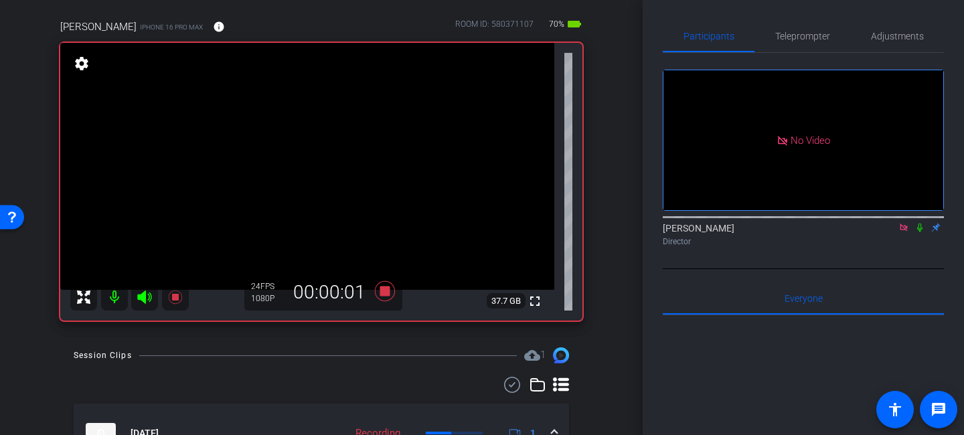
click at [921, 232] on icon at bounding box center [920, 228] width 5 height 9
click at [920, 234] on mat-icon at bounding box center [920, 228] width 16 height 12
click at [920, 232] on icon at bounding box center [920, 228] width 5 height 9
click at [920, 232] on icon at bounding box center [920, 228] width 7 height 9
click at [920, 232] on icon at bounding box center [920, 227] width 11 height 9
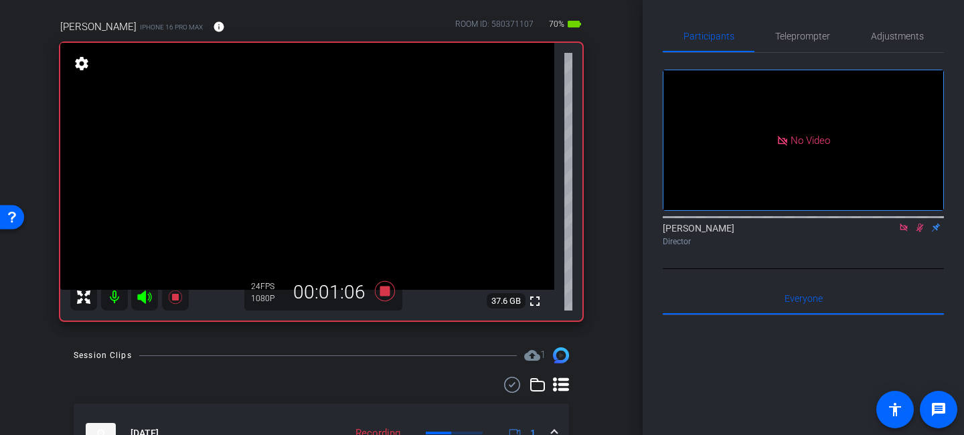
click at [920, 232] on icon at bounding box center [920, 227] width 11 height 9
click at [922, 232] on icon at bounding box center [920, 228] width 5 height 9
click at [922, 232] on icon at bounding box center [920, 227] width 11 height 9
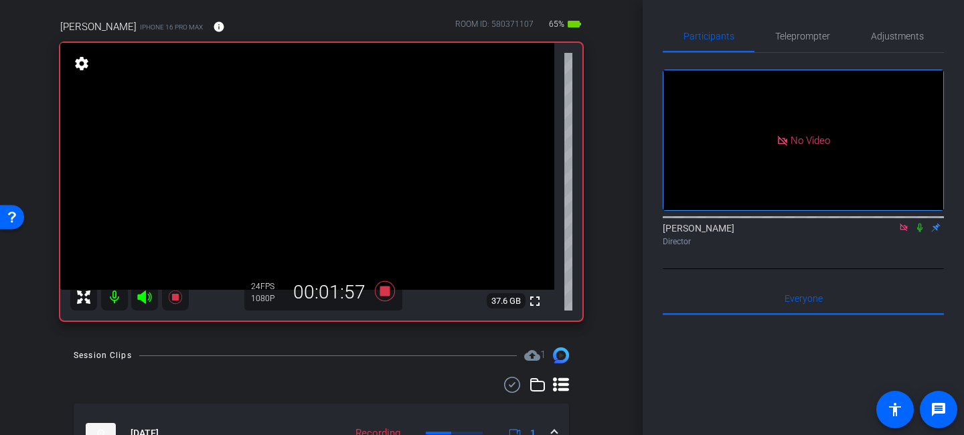
click at [922, 232] on icon at bounding box center [920, 227] width 11 height 9
click at [920, 232] on icon at bounding box center [920, 228] width 7 height 9
click at [919, 232] on icon at bounding box center [920, 228] width 5 height 9
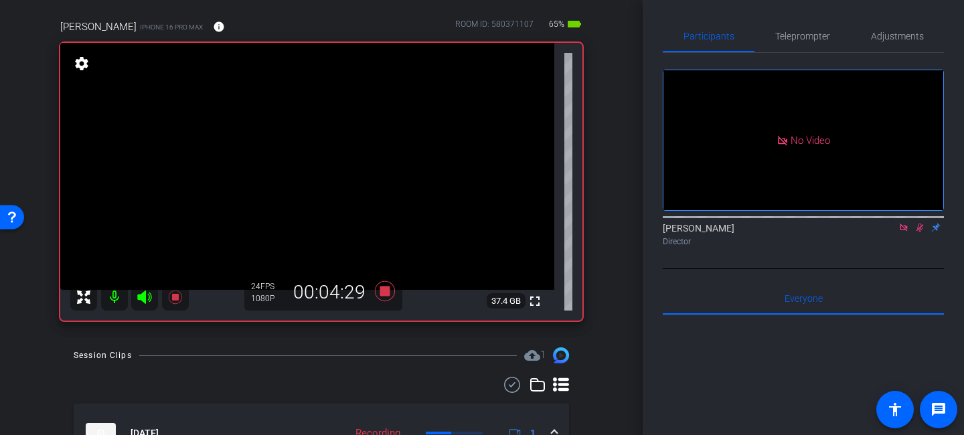
click at [918, 232] on icon at bounding box center [920, 227] width 11 height 9
click at [919, 232] on icon at bounding box center [920, 227] width 11 height 9
click at [920, 232] on icon at bounding box center [920, 228] width 5 height 9
click at [919, 232] on icon at bounding box center [920, 228] width 7 height 9
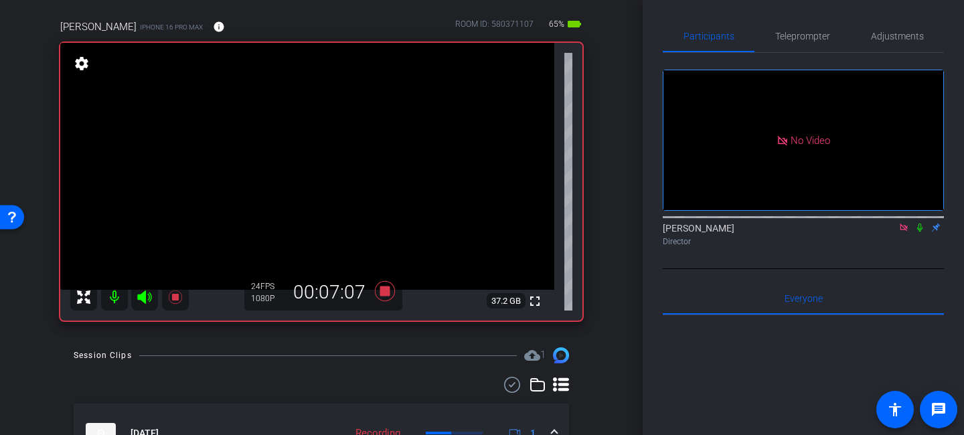
click at [920, 232] on icon at bounding box center [920, 227] width 11 height 9
click at [920, 232] on icon at bounding box center [920, 228] width 7 height 9
click at [920, 232] on icon at bounding box center [920, 228] width 5 height 9
click at [919, 232] on icon at bounding box center [920, 227] width 11 height 9
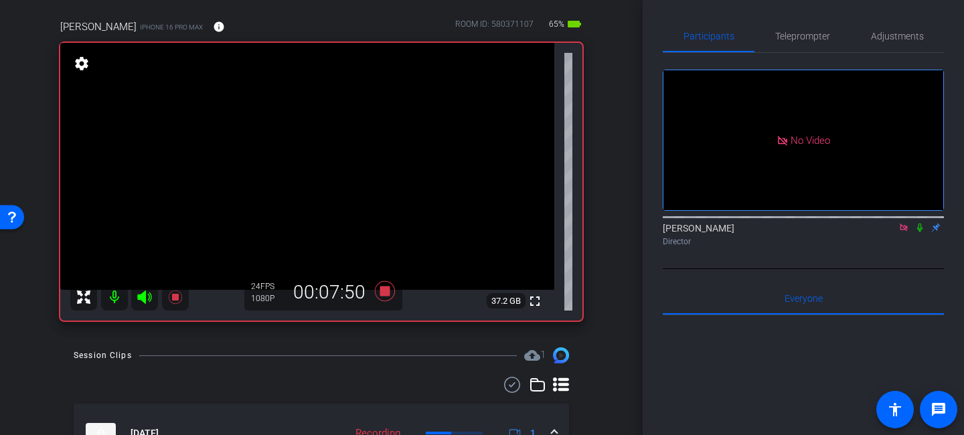
click at [921, 232] on icon at bounding box center [920, 227] width 11 height 9
click at [920, 234] on mat-icon at bounding box center [920, 228] width 16 height 12
click at [919, 232] on icon at bounding box center [920, 228] width 5 height 9
click at [919, 232] on icon at bounding box center [920, 228] width 7 height 9
click at [918, 232] on icon at bounding box center [920, 228] width 5 height 9
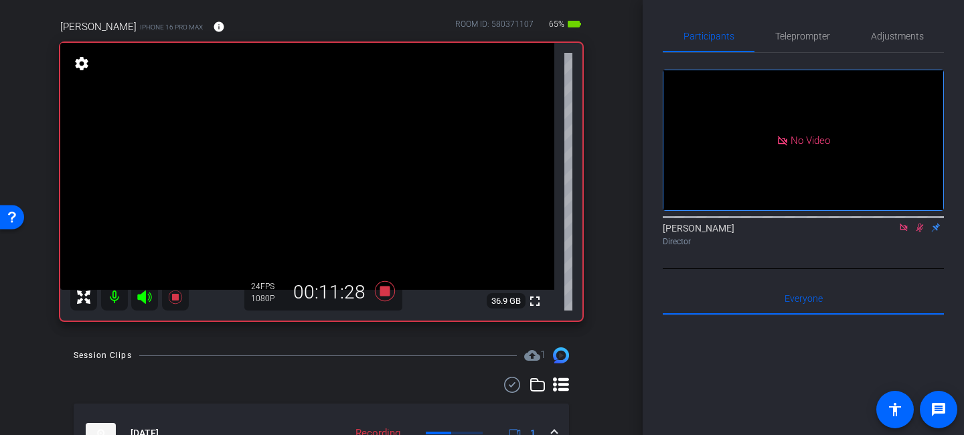
click at [920, 232] on icon at bounding box center [920, 227] width 11 height 9
click at [807, 31] on span "Teleprompter" at bounding box center [803, 35] width 55 height 9
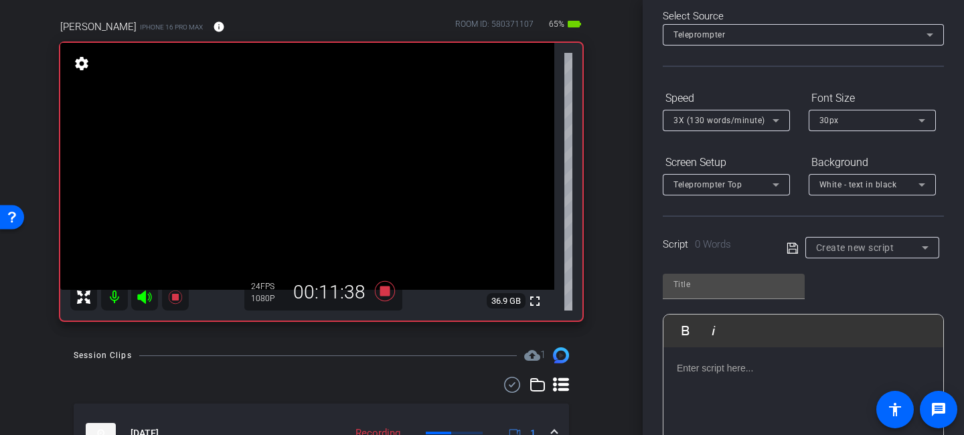
scroll to position [66, 0]
click at [735, 368] on p at bounding box center [803, 366] width 253 height 15
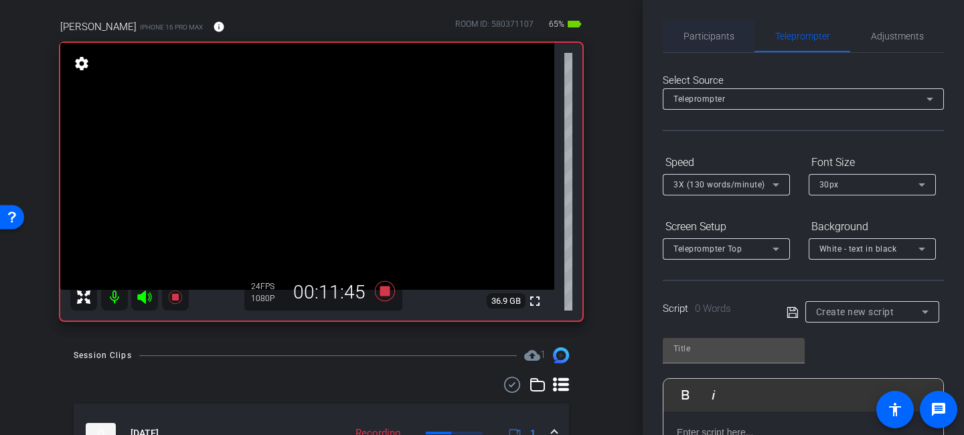
click at [713, 33] on span "Participants" at bounding box center [709, 35] width 51 height 9
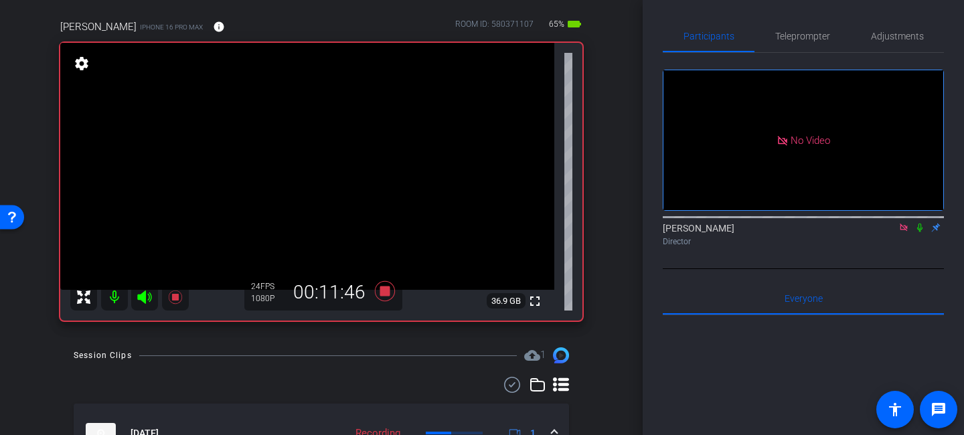
click at [920, 223] on icon at bounding box center [920, 227] width 11 height 9
click at [922, 223] on icon at bounding box center [920, 227] width 11 height 9
click at [918, 223] on icon at bounding box center [920, 227] width 11 height 9
click at [918, 224] on icon at bounding box center [920, 228] width 7 height 9
click at [920, 223] on icon at bounding box center [920, 227] width 11 height 9
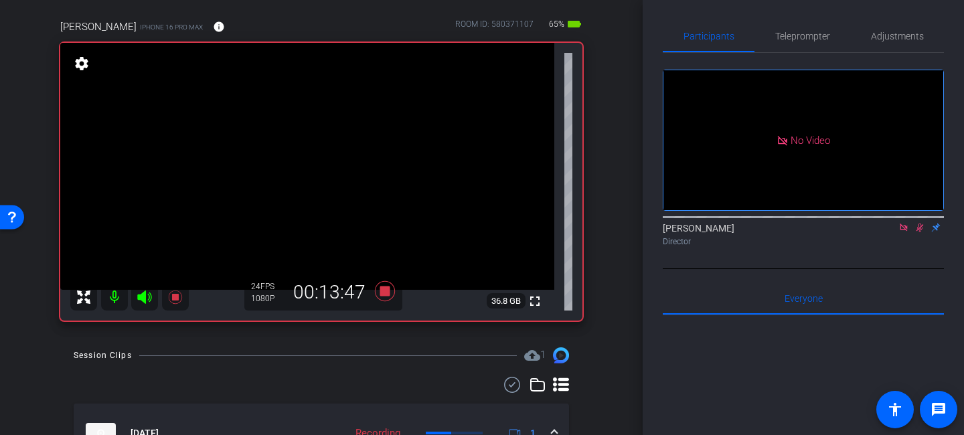
click at [920, 224] on icon at bounding box center [920, 228] width 7 height 9
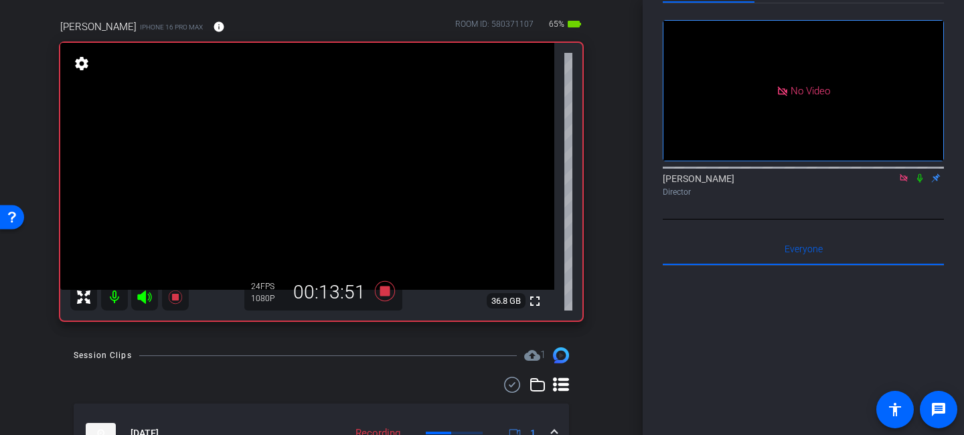
scroll to position [48, 0]
click at [919, 175] on icon at bounding box center [920, 179] width 11 height 9
click at [920, 175] on icon at bounding box center [920, 179] width 11 height 9
click at [921, 175] on icon at bounding box center [920, 179] width 5 height 9
click at [919, 175] on icon at bounding box center [920, 179] width 7 height 9
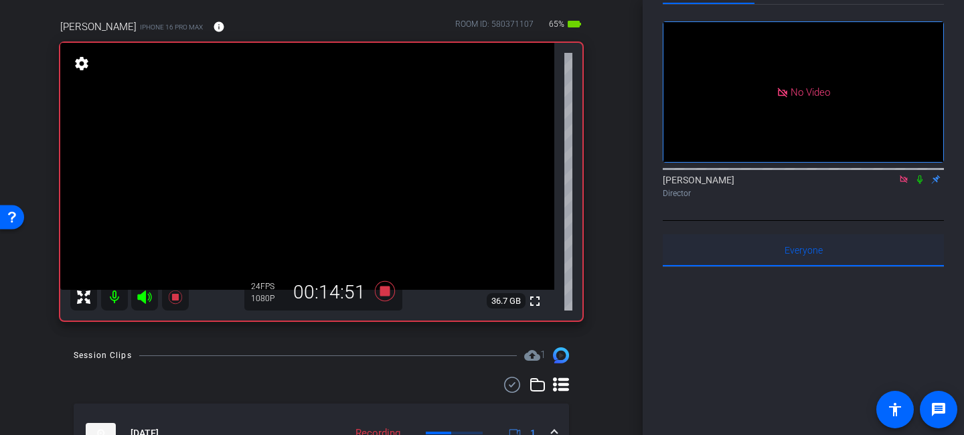
scroll to position [0, 0]
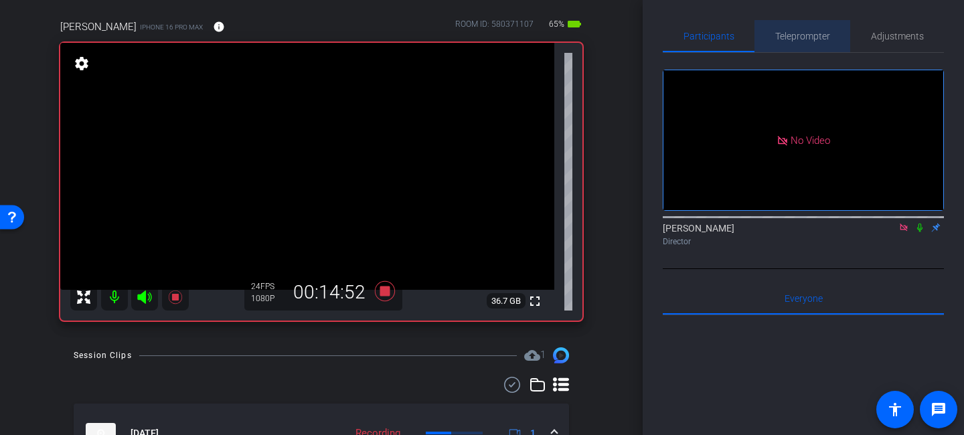
click at [799, 34] on span "Teleprompter" at bounding box center [803, 35] width 55 height 9
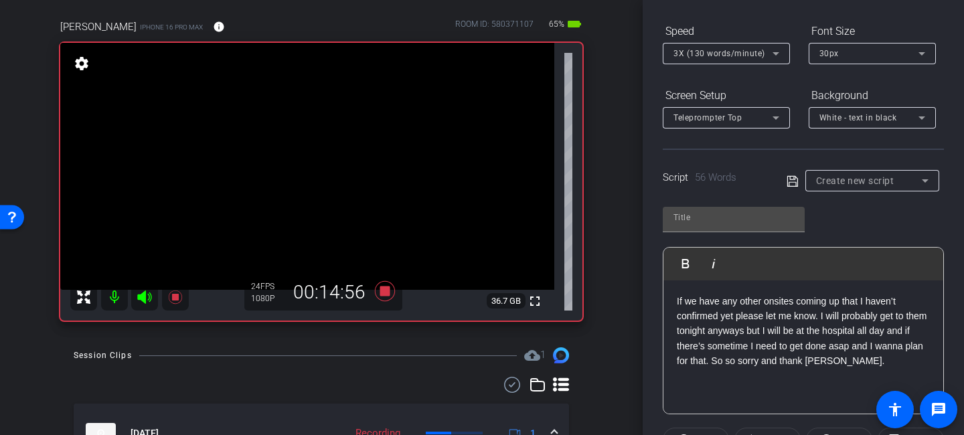
scroll to position [137, 0]
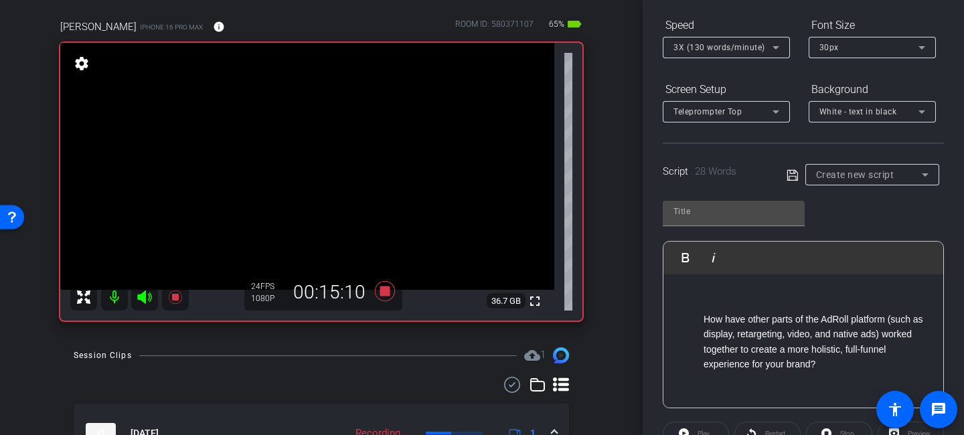
click at [699, 321] on ol "How have other parts of the AdRoll platform (such as display, retargeting, vide…" at bounding box center [803, 342] width 253 height 60
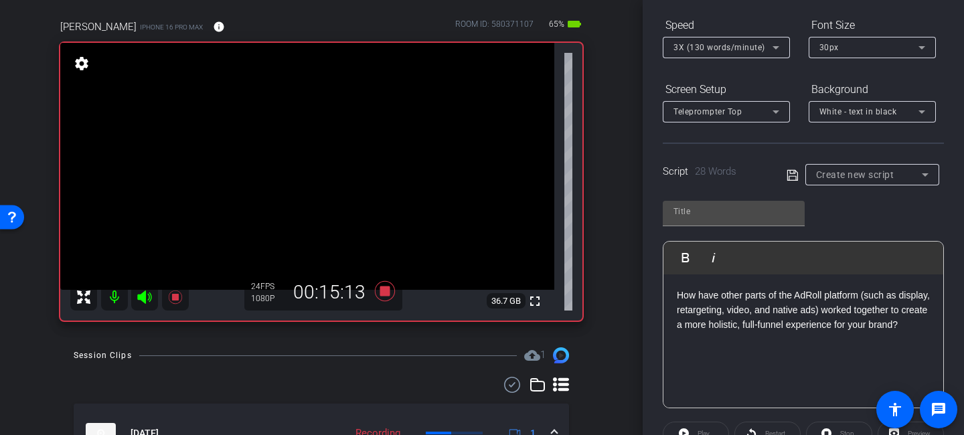
scroll to position [169, 0]
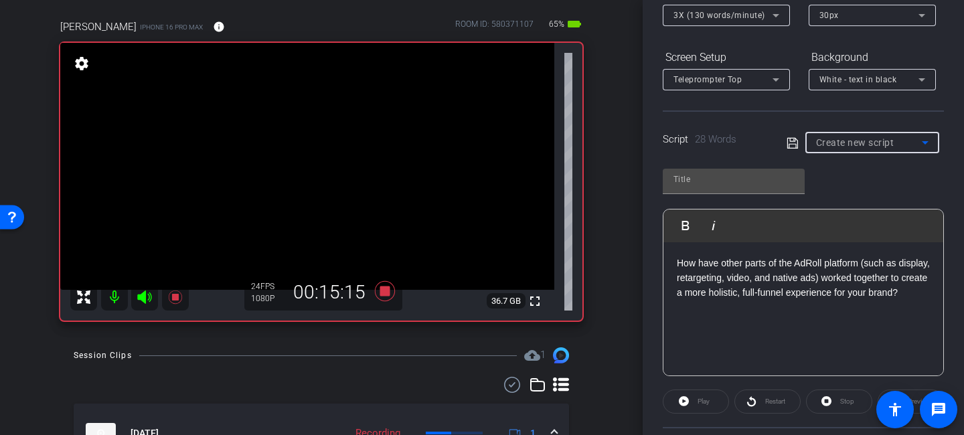
click at [870, 140] on span "Create new script" at bounding box center [855, 142] width 78 height 11
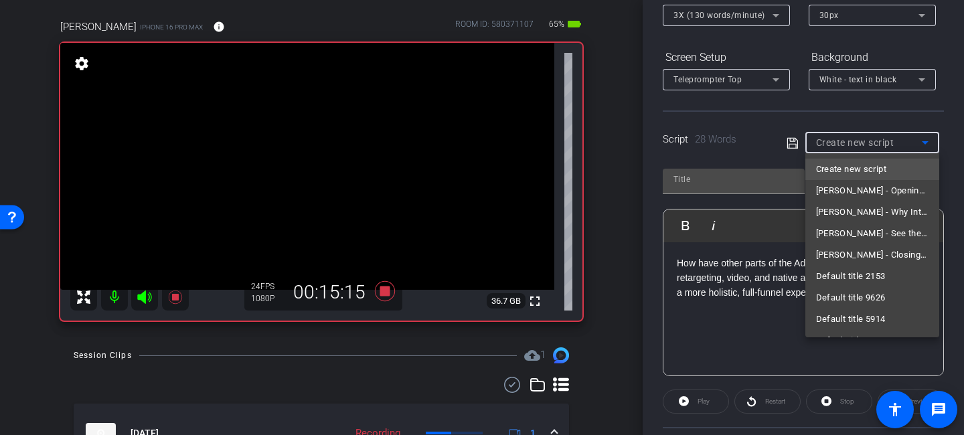
click at [853, 171] on span "Create new script" at bounding box center [851, 169] width 70 height 16
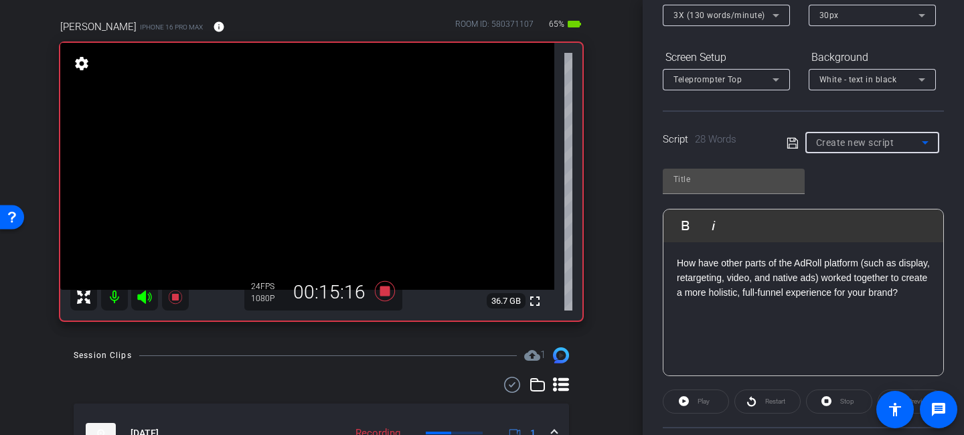
click at [857, 141] on span "Create new script" at bounding box center [855, 142] width 78 height 11
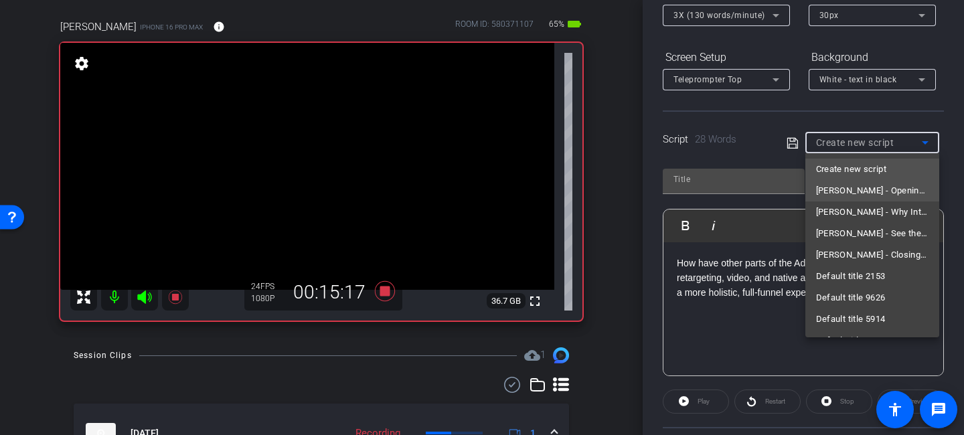
click at [850, 190] on span "[PERSON_NAME] - Opening: Welcome Message" at bounding box center [872, 191] width 113 height 16
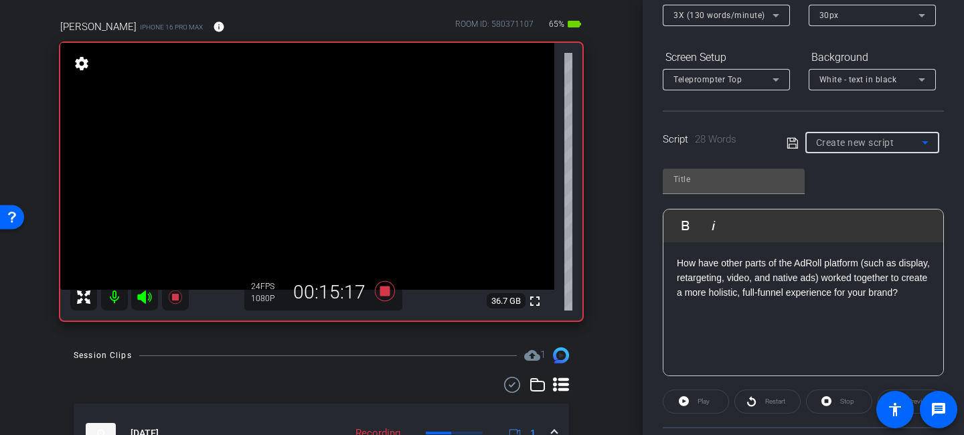
type input "[PERSON_NAME] - Opening: Welcome Message"
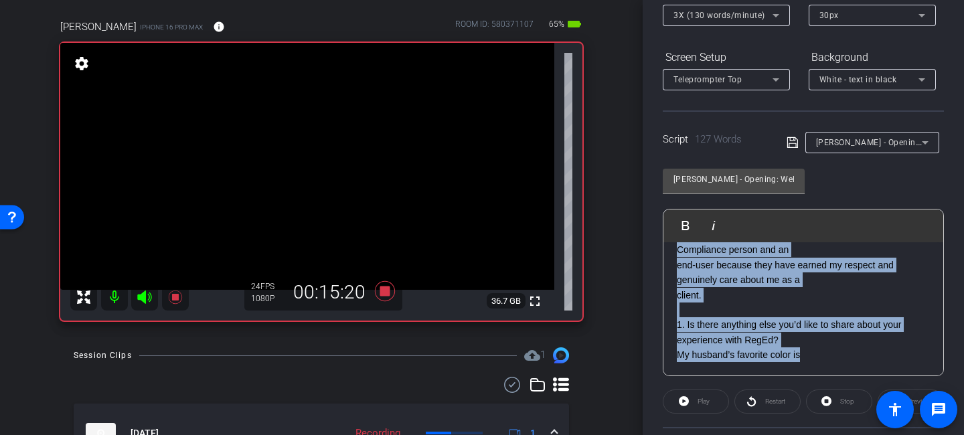
scroll to position [0, 0]
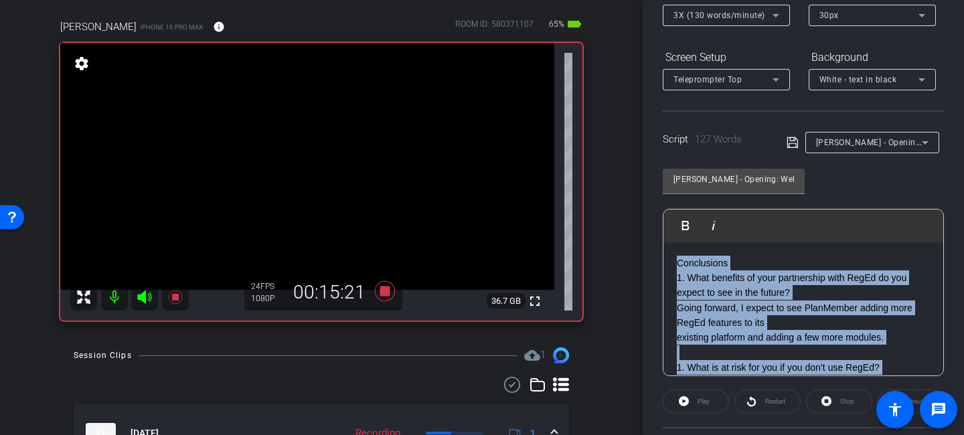
drag, startPoint x: 819, startPoint y: 359, endPoint x: 687, endPoint y: 157, distance: 241.5
click at [687, 157] on openreel-capture-teleprompter "Speed 3X (130 words/minute) Font Size 30px Screen Setup Teleprompter Top Backgr…" at bounding box center [803, 262] width 281 height 561
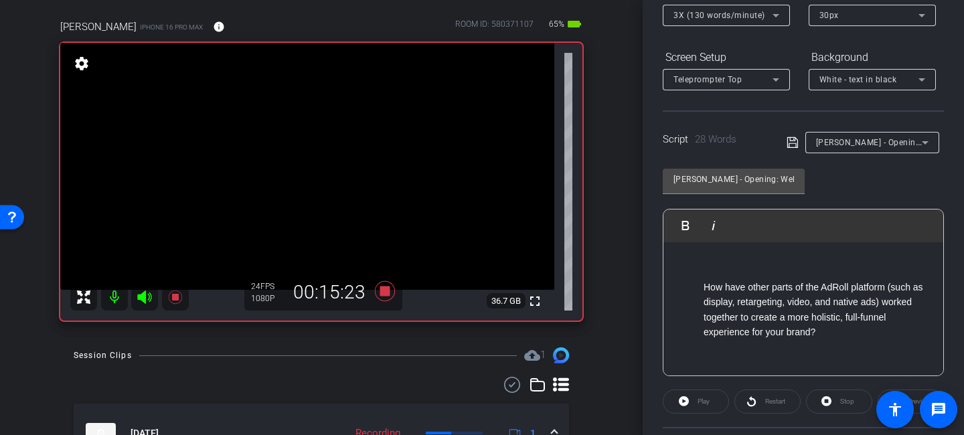
click at [705, 286] on p "How have other parts of the AdRoll platform (such as display, retargeting, vide…" at bounding box center [817, 310] width 226 height 60
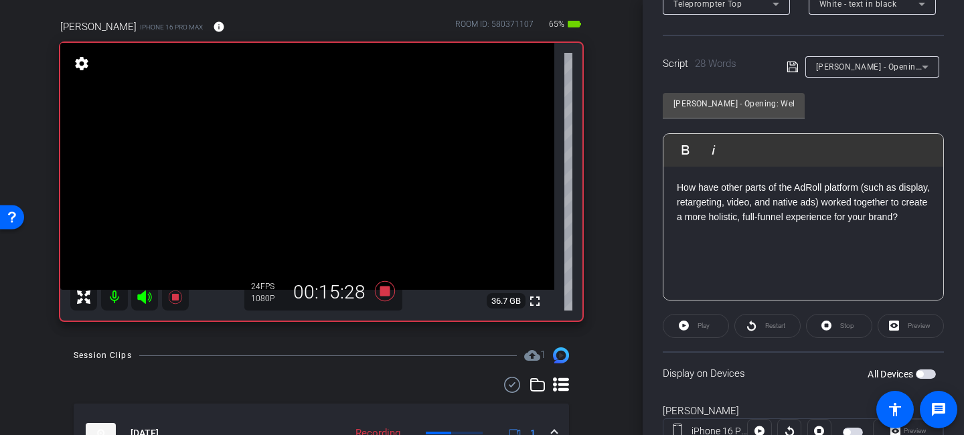
scroll to position [260, 0]
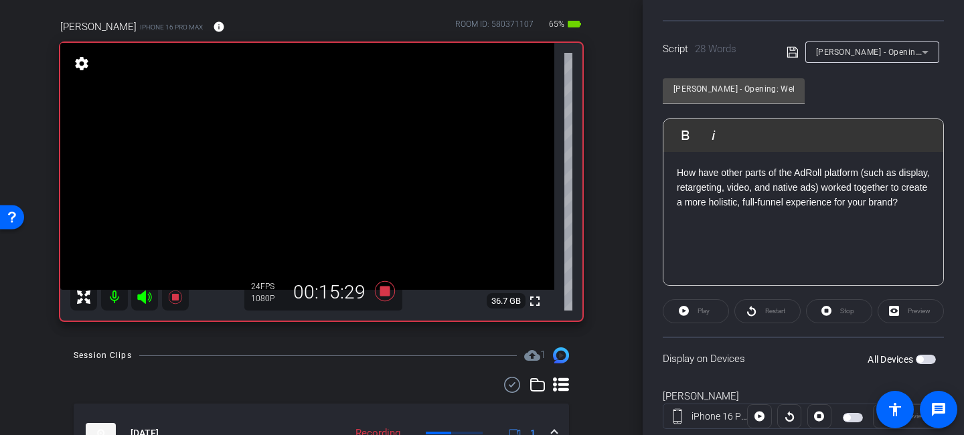
click at [922, 358] on span "button" at bounding box center [920, 359] width 7 height 7
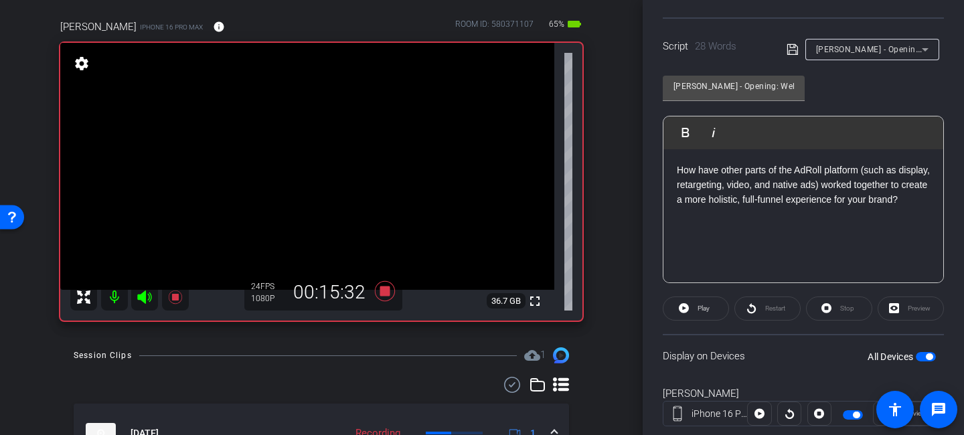
scroll to position [253, 0]
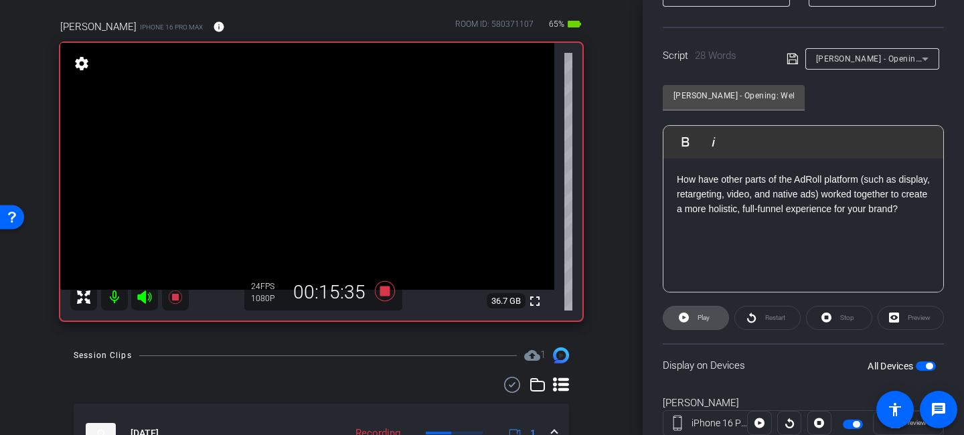
click at [710, 321] on span "Play" at bounding box center [702, 318] width 15 height 19
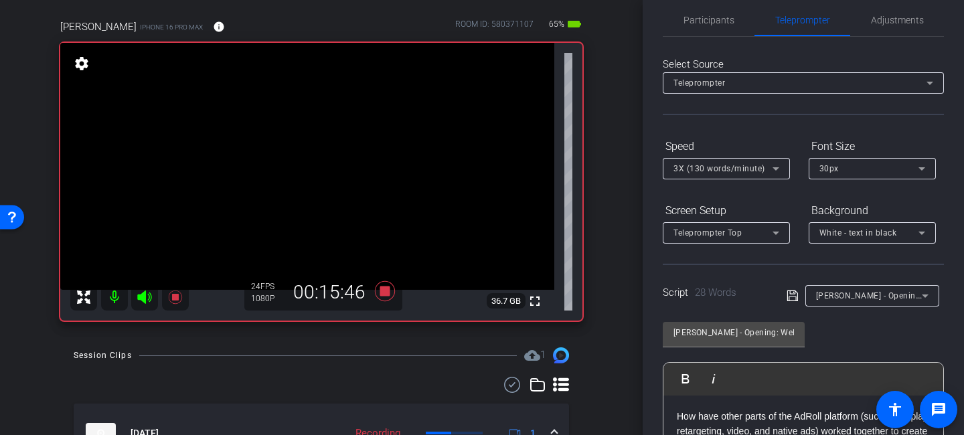
scroll to position [0, 0]
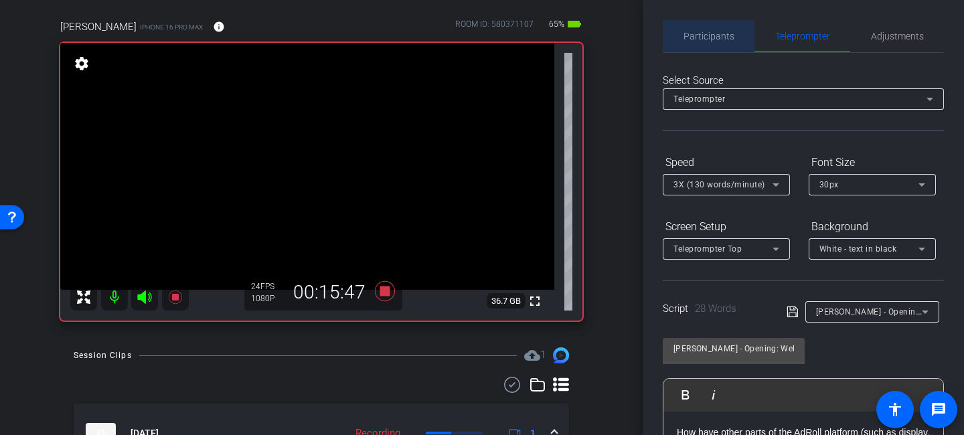
click at [694, 39] on span "Participants" at bounding box center [709, 35] width 51 height 9
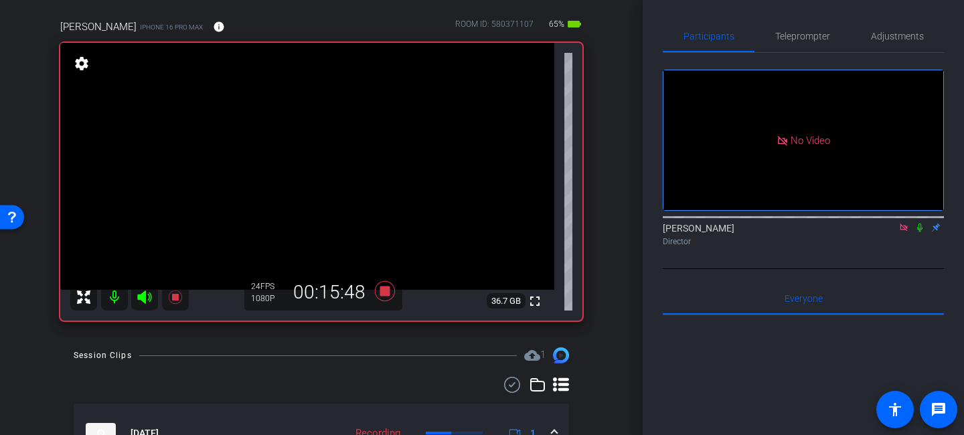
click at [920, 224] on icon at bounding box center [920, 228] width 5 height 9
click at [808, 36] on span "Teleprompter" at bounding box center [803, 35] width 55 height 9
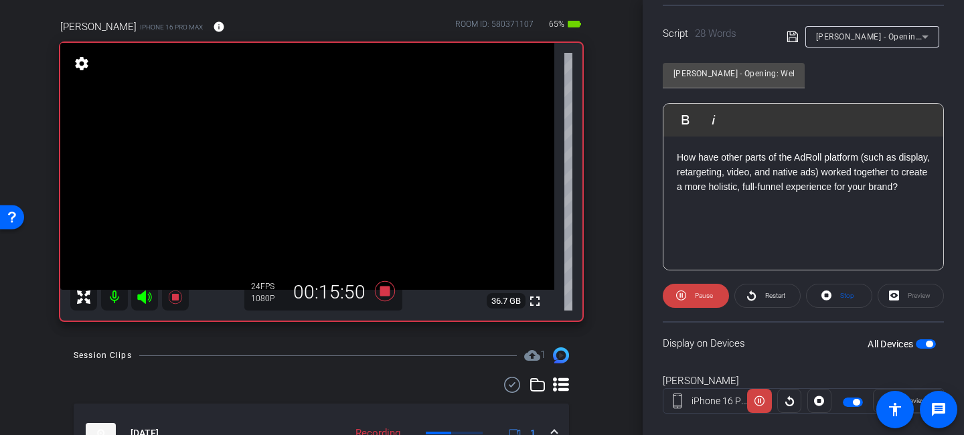
scroll to position [293, 0]
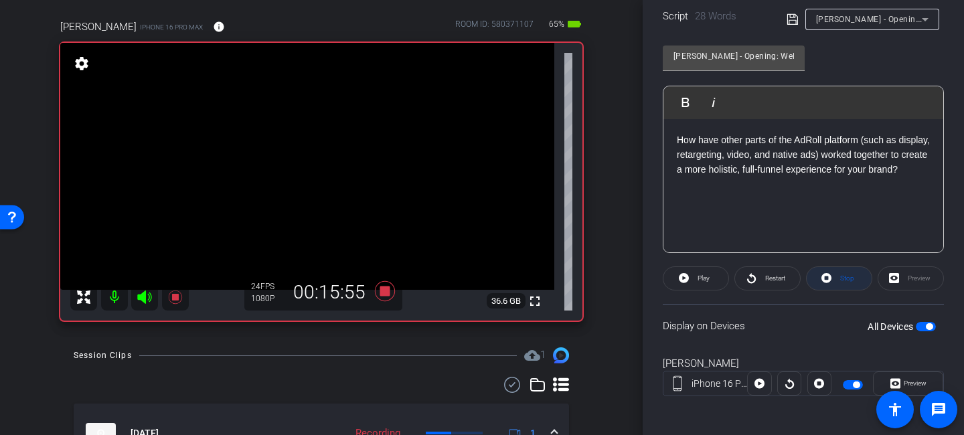
click at [832, 283] on span at bounding box center [839, 279] width 65 height 32
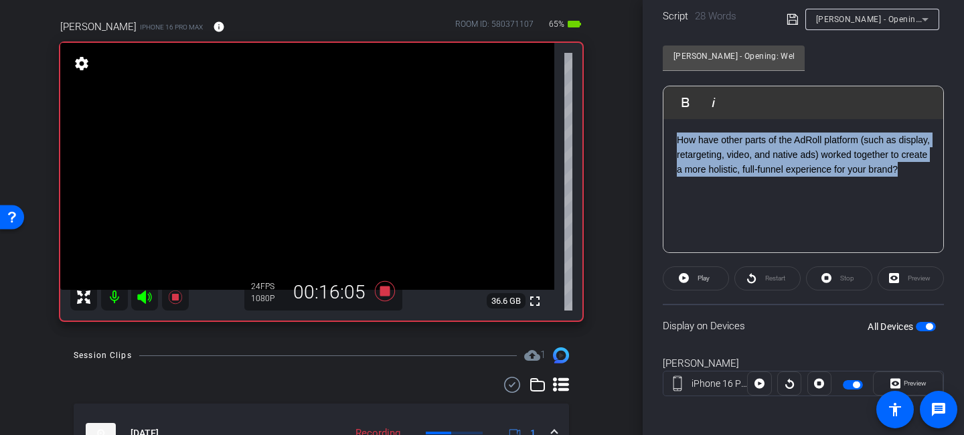
drag, startPoint x: 718, startPoint y: 198, endPoint x: 664, endPoint y: 139, distance: 79.7
click at [664, 139] on div "How have other parts of the AdRoll platform (such as display, retargeting, vide…" at bounding box center [804, 186] width 280 height 134
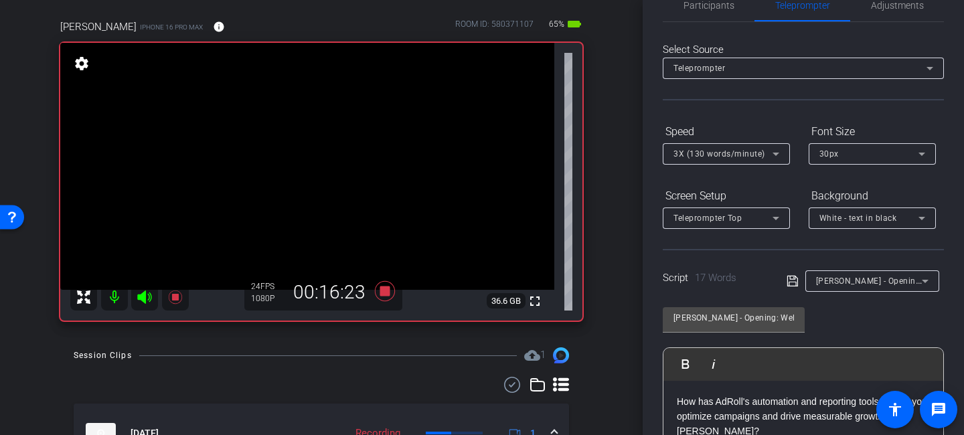
scroll to position [0, 0]
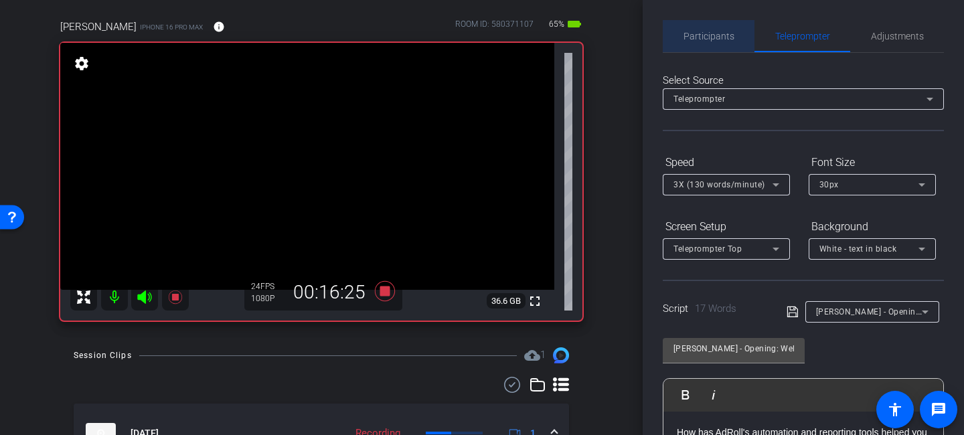
click at [720, 42] on span "Participants" at bounding box center [709, 36] width 51 height 32
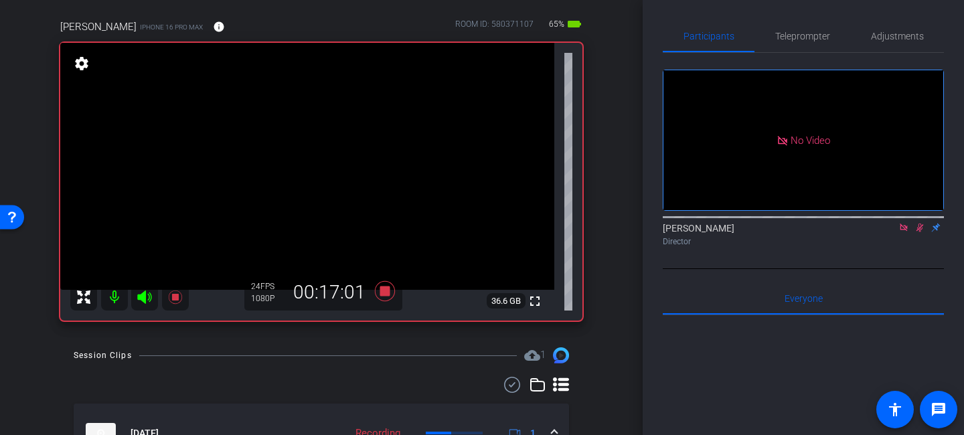
click at [919, 224] on icon at bounding box center [920, 228] width 7 height 9
click at [801, 34] on span "Teleprompter" at bounding box center [803, 35] width 55 height 9
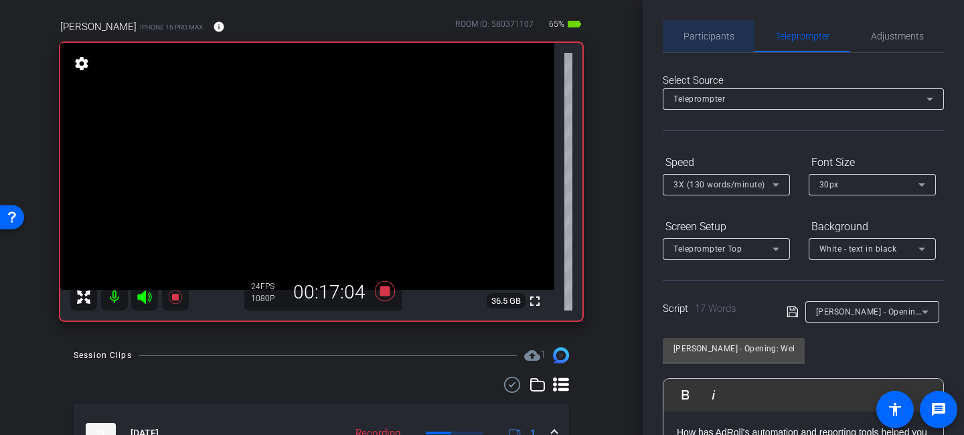
click at [705, 40] on span "Participants" at bounding box center [709, 35] width 51 height 9
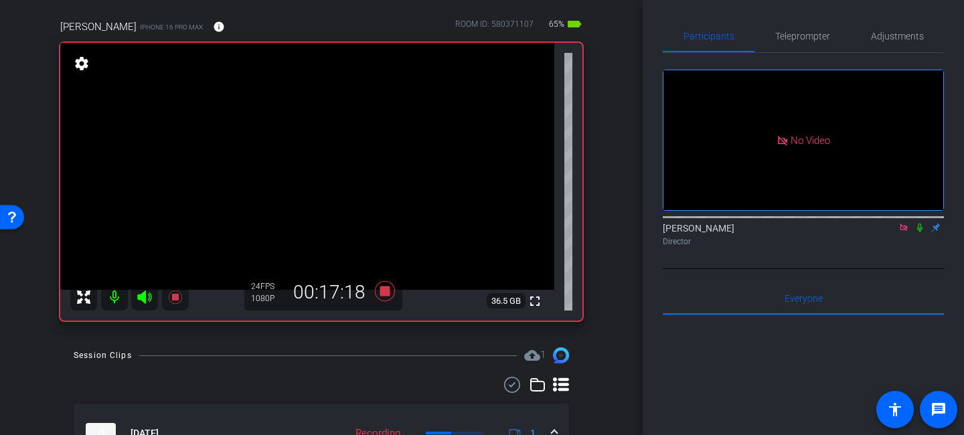
click at [921, 223] on icon at bounding box center [920, 227] width 11 height 9
click at [920, 223] on icon at bounding box center [920, 227] width 11 height 9
click at [922, 223] on icon at bounding box center [920, 227] width 11 height 9
click at [757, 29] on div "Teleprompter" at bounding box center [803, 36] width 96 height 32
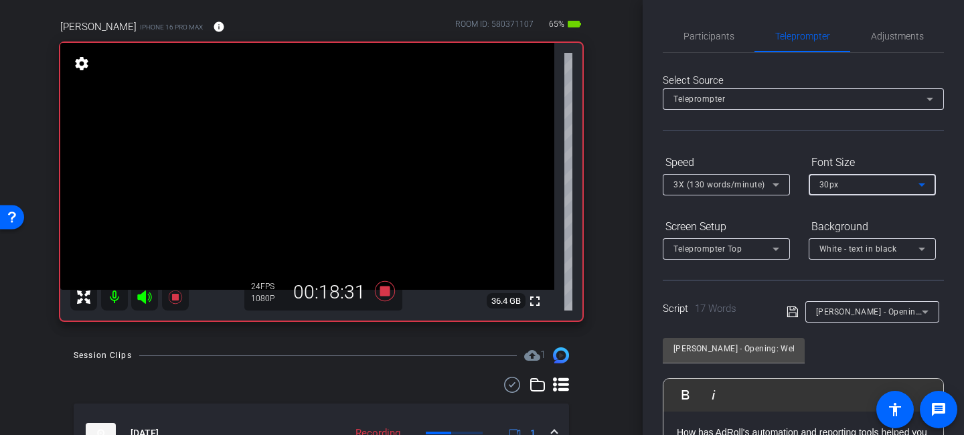
click at [916, 190] on icon at bounding box center [922, 185] width 16 height 16
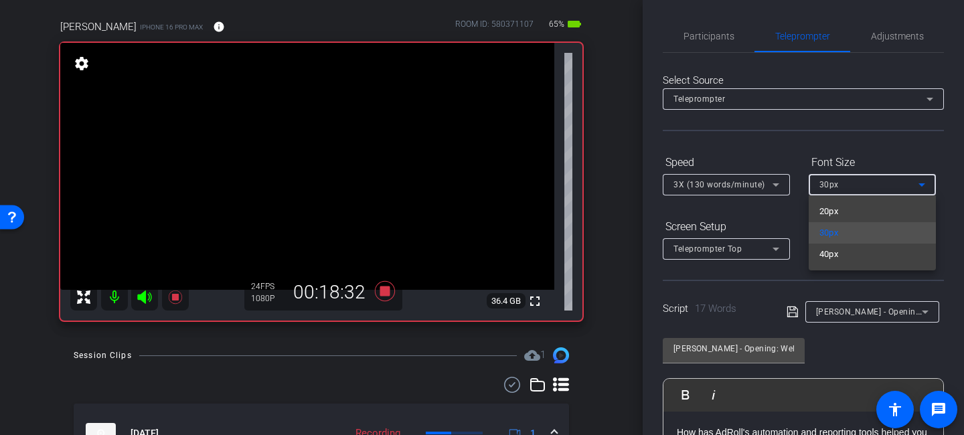
click at [877, 135] on div at bounding box center [482, 217] width 964 height 435
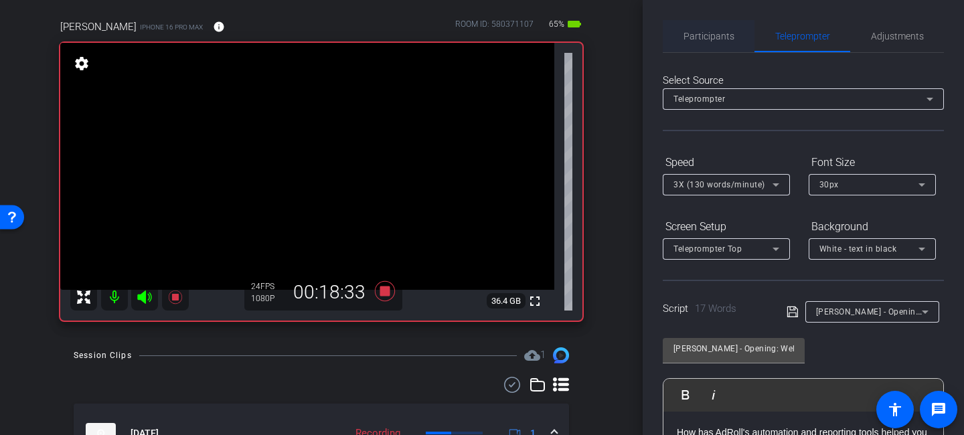
click at [721, 40] on span "Participants" at bounding box center [709, 35] width 51 height 9
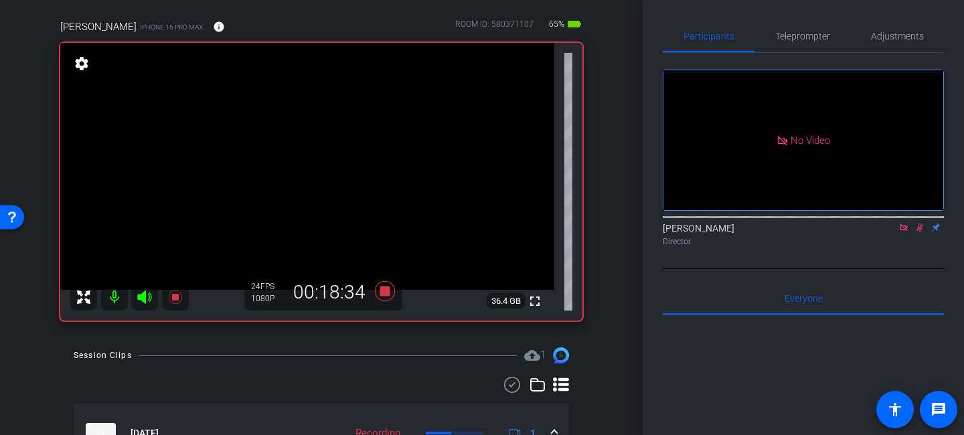
click at [918, 224] on icon at bounding box center [920, 228] width 7 height 9
click at [792, 40] on span "Teleprompter" at bounding box center [803, 35] width 55 height 9
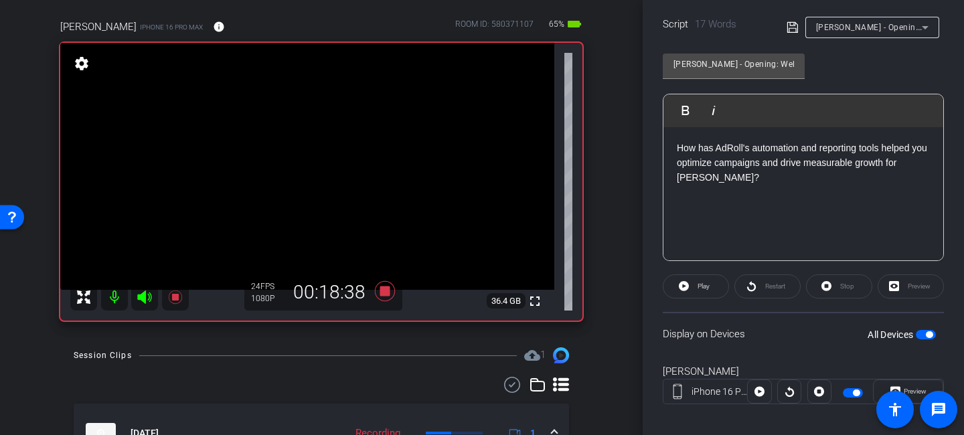
scroll to position [272, 0]
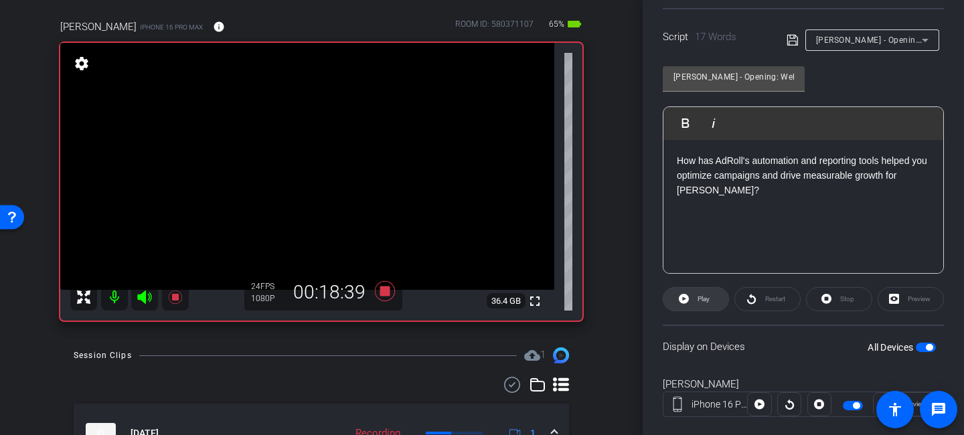
click at [701, 305] on span "Play" at bounding box center [702, 299] width 15 height 19
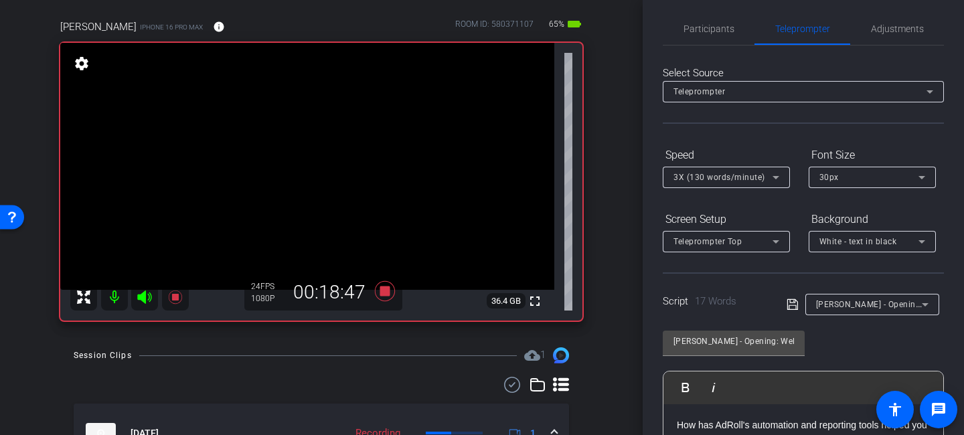
scroll to position [0, 0]
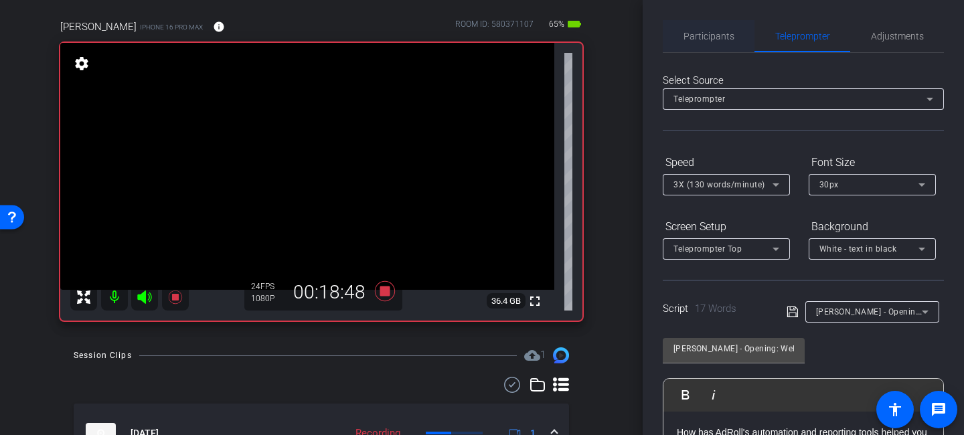
click at [693, 38] on span "Participants" at bounding box center [709, 35] width 51 height 9
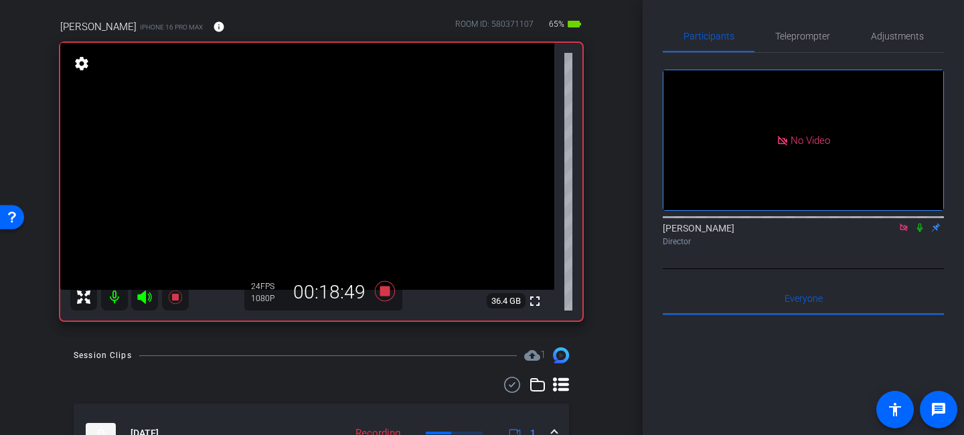
click at [920, 223] on icon at bounding box center [920, 227] width 11 height 9
click at [802, 38] on span "Teleprompter" at bounding box center [803, 35] width 55 height 9
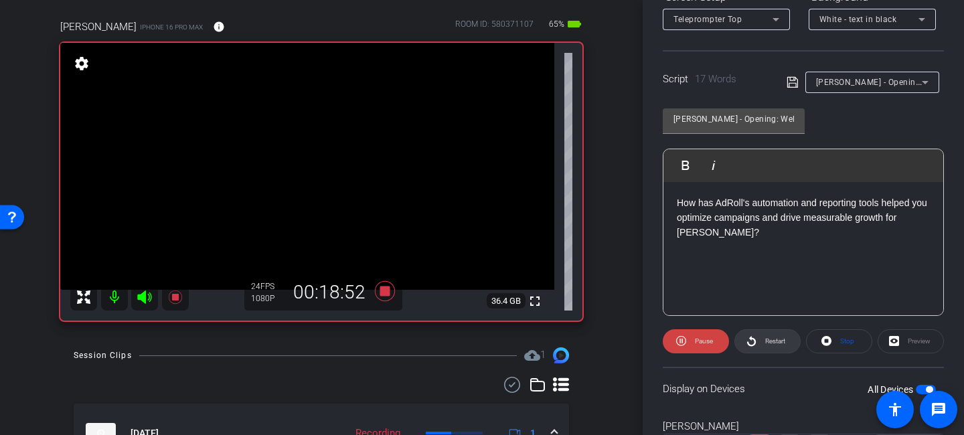
scroll to position [297, 0]
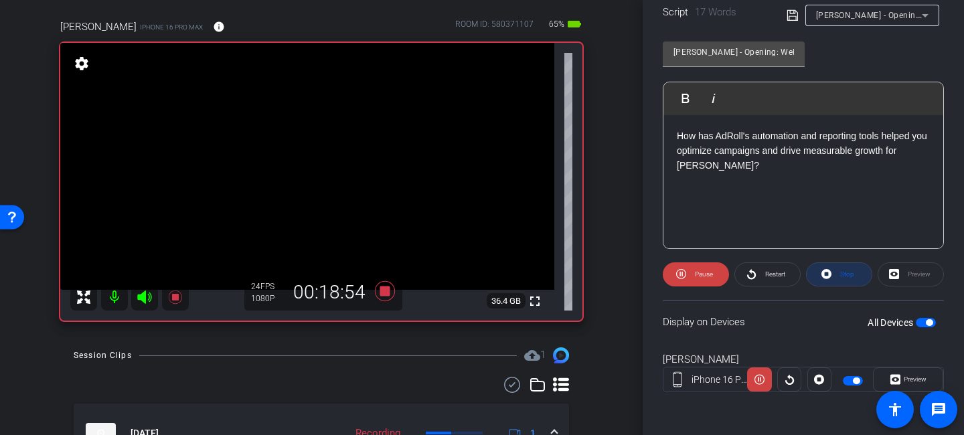
click at [830, 278] on icon at bounding box center [827, 274] width 10 height 17
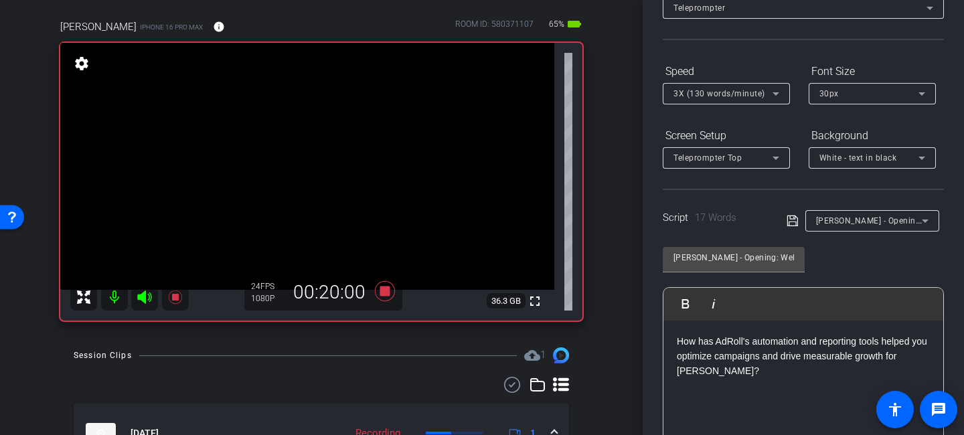
scroll to position [0, 0]
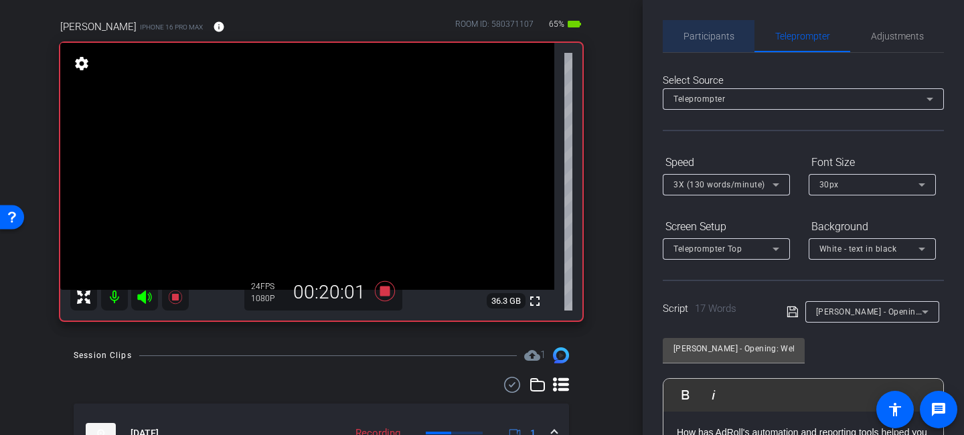
click at [722, 25] on span "Participants" at bounding box center [709, 36] width 51 height 32
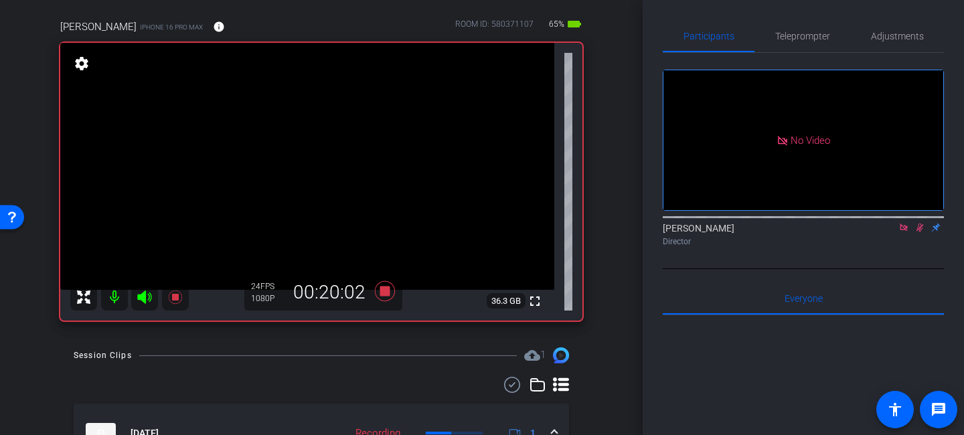
click at [921, 223] on icon at bounding box center [920, 227] width 11 height 9
click at [918, 223] on icon at bounding box center [920, 227] width 11 height 9
click at [921, 223] on icon at bounding box center [920, 227] width 11 height 9
click at [920, 224] on icon at bounding box center [920, 228] width 5 height 9
click at [918, 223] on icon at bounding box center [920, 227] width 11 height 9
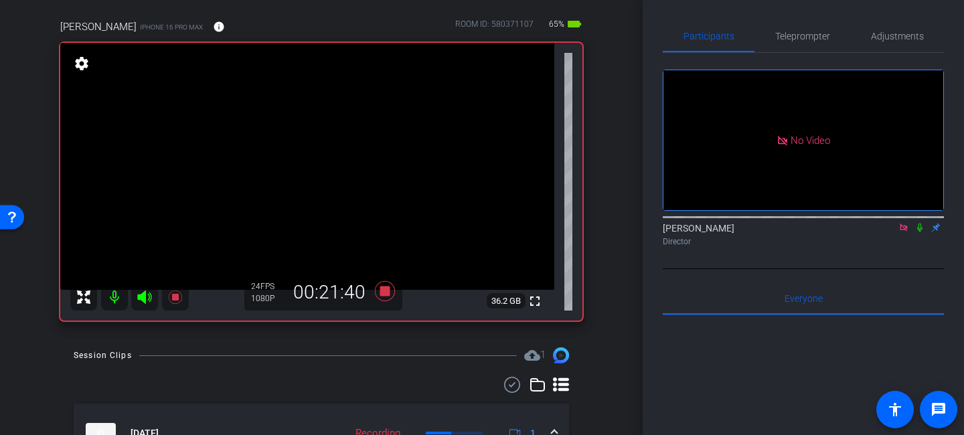
click at [920, 223] on icon at bounding box center [920, 227] width 11 height 9
click at [922, 223] on icon at bounding box center [920, 227] width 11 height 9
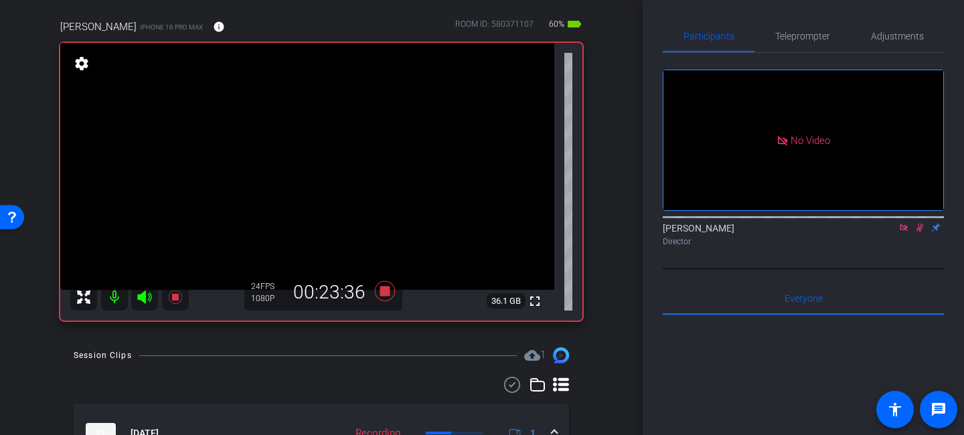
click at [922, 223] on icon at bounding box center [920, 227] width 11 height 9
click at [921, 224] on icon at bounding box center [920, 228] width 5 height 9
click at [921, 224] on icon at bounding box center [920, 228] width 7 height 9
click at [921, 224] on icon at bounding box center [920, 228] width 5 height 9
click at [921, 223] on icon at bounding box center [920, 227] width 11 height 9
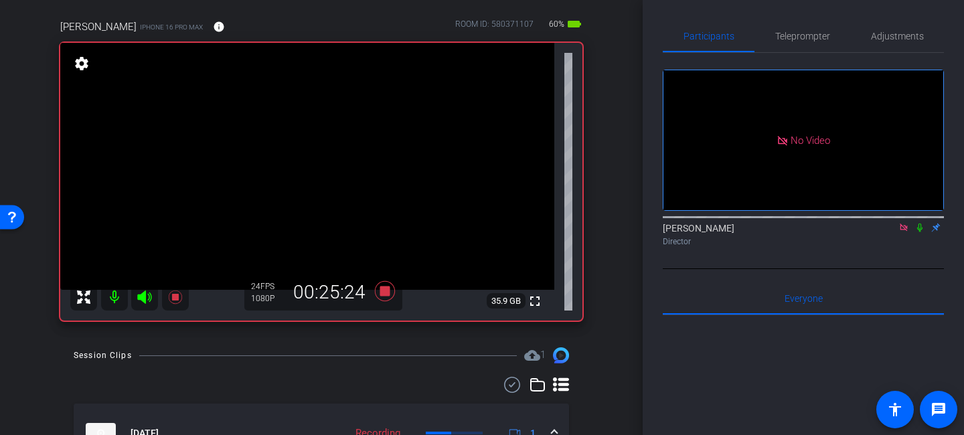
click at [920, 223] on icon at bounding box center [920, 227] width 11 height 9
click at [923, 223] on icon at bounding box center [920, 227] width 11 height 9
click at [924, 223] on icon at bounding box center [920, 227] width 11 height 9
click at [916, 223] on icon at bounding box center [920, 227] width 11 height 9
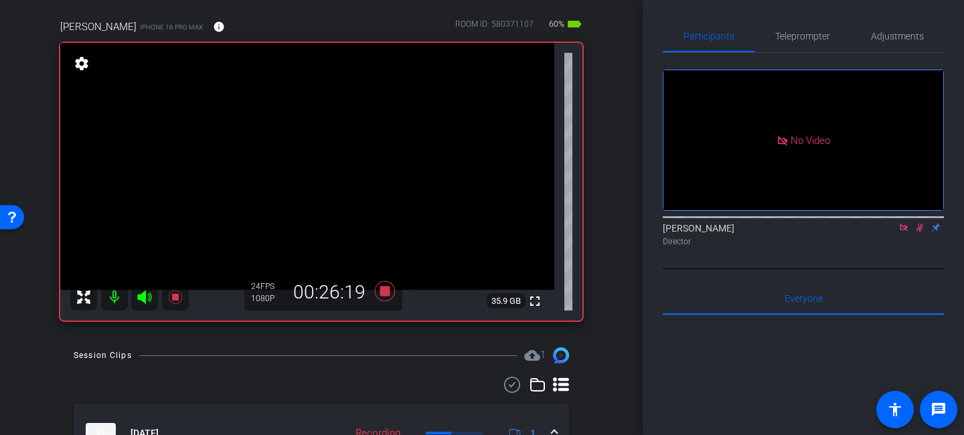
click at [916, 223] on icon at bounding box center [920, 227] width 11 height 9
click at [918, 223] on icon at bounding box center [920, 227] width 11 height 9
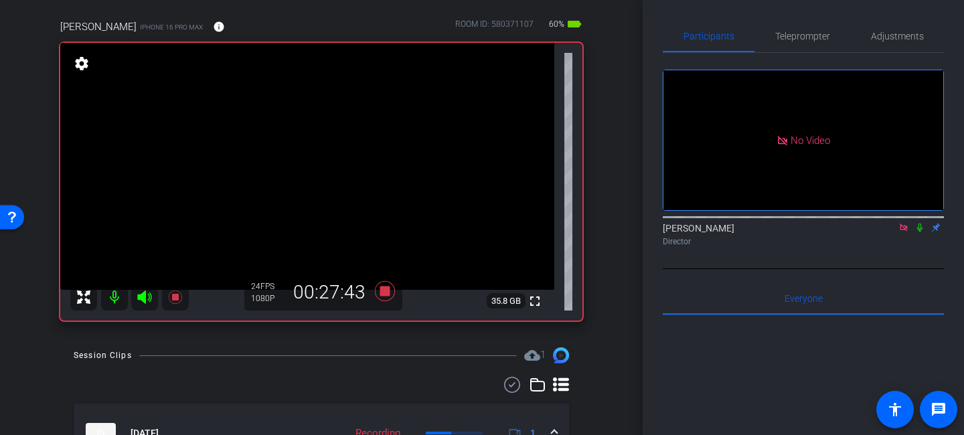
click at [919, 224] on icon at bounding box center [920, 228] width 5 height 9
click at [917, 224] on icon at bounding box center [920, 228] width 7 height 9
click at [922, 223] on icon at bounding box center [920, 227] width 11 height 9
click at [920, 223] on icon at bounding box center [920, 227] width 11 height 9
click at [922, 224] on icon at bounding box center [920, 228] width 5 height 9
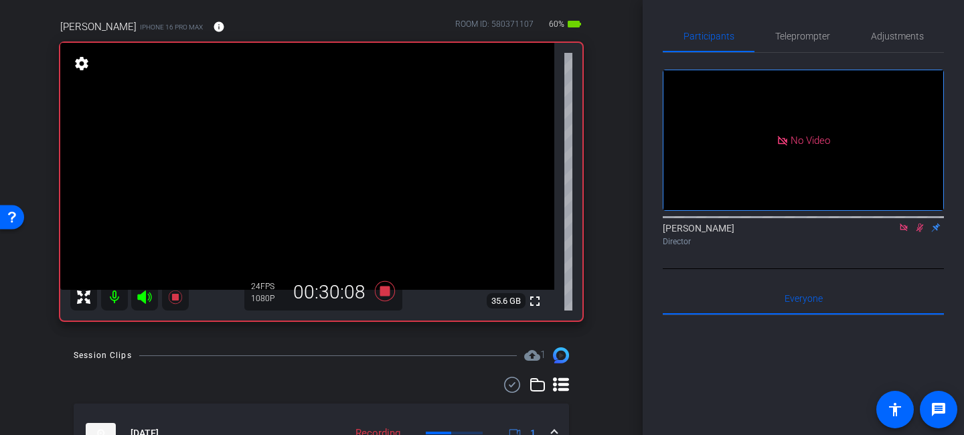
click at [922, 224] on icon at bounding box center [920, 228] width 7 height 9
click at [922, 224] on icon at bounding box center [920, 228] width 5 height 9
click at [920, 224] on icon at bounding box center [920, 228] width 7 height 9
click at [918, 223] on icon at bounding box center [920, 227] width 11 height 9
click at [916, 223] on icon at bounding box center [920, 227] width 11 height 9
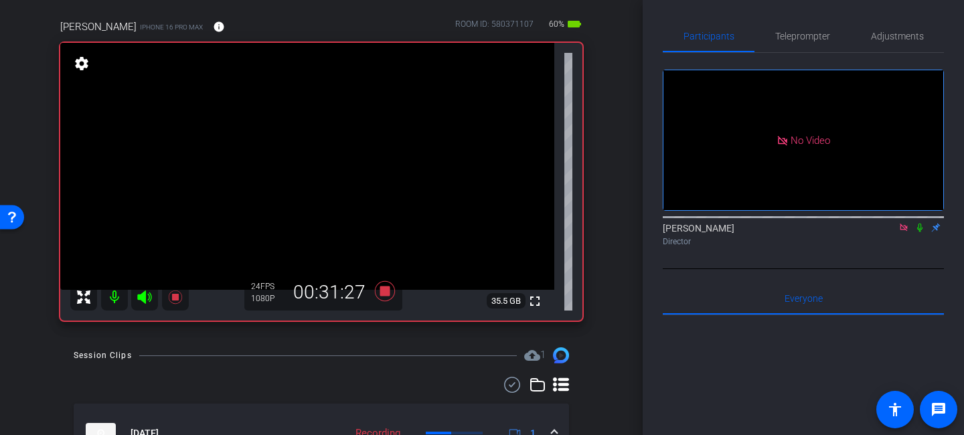
click at [920, 223] on icon at bounding box center [920, 227] width 11 height 9
click at [920, 224] on icon at bounding box center [920, 228] width 7 height 9
click at [921, 223] on icon at bounding box center [920, 227] width 11 height 9
click at [921, 224] on icon at bounding box center [920, 228] width 7 height 9
click at [920, 223] on icon at bounding box center [920, 227] width 11 height 9
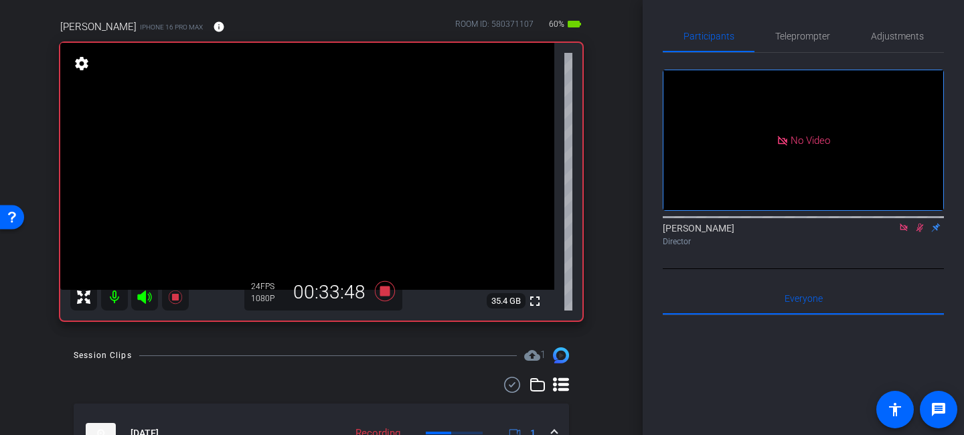
click at [920, 224] on icon at bounding box center [920, 228] width 7 height 9
click at [921, 224] on icon at bounding box center [920, 228] width 5 height 9
click at [921, 224] on icon at bounding box center [920, 228] width 7 height 9
click at [917, 223] on icon at bounding box center [920, 227] width 11 height 9
click at [918, 224] on icon at bounding box center [920, 228] width 7 height 9
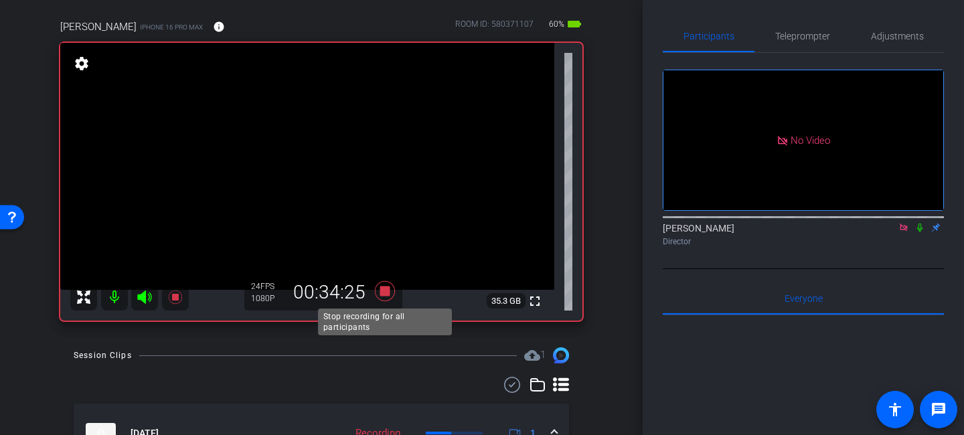
click at [386, 293] on icon at bounding box center [385, 291] width 20 height 20
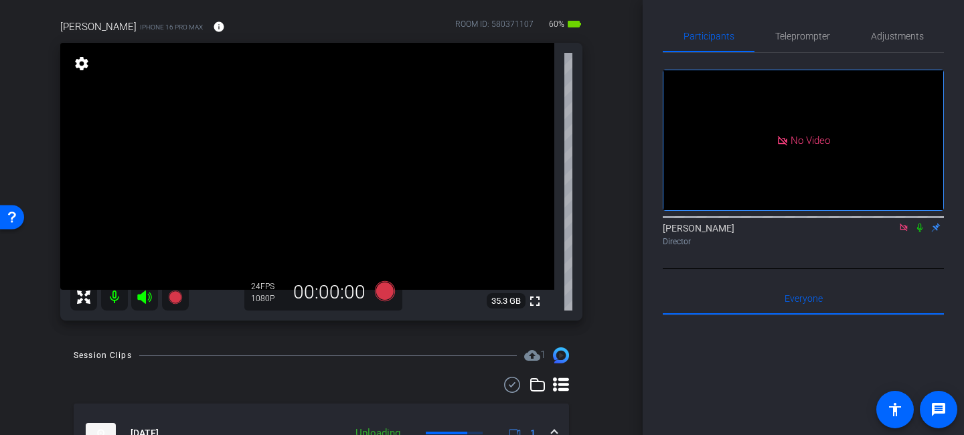
click at [904, 223] on icon at bounding box center [904, 227] width 11 height 9
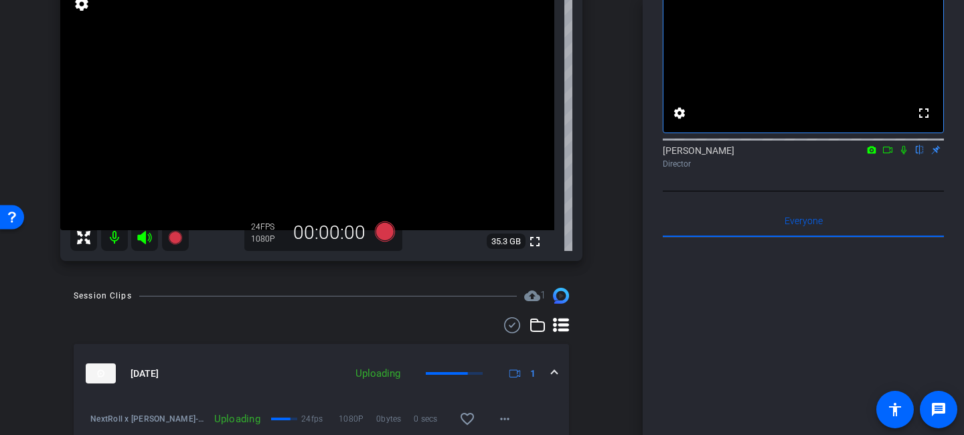
scroll to position [165, 0]
click at [903, 155] on icon at bounding box center [904, 149] width 11 height 9
click at [905, 155] on icon at bounding box center [904, 150] width 7 height 9
click at [904, 155] on icon at bounding box center [904, 149] width 11 height 9
click at [902, 155] on icon at bounding box center [904, 150] width 7 height 9
